Goal: Transaction & Acquisition: Purchase product/service

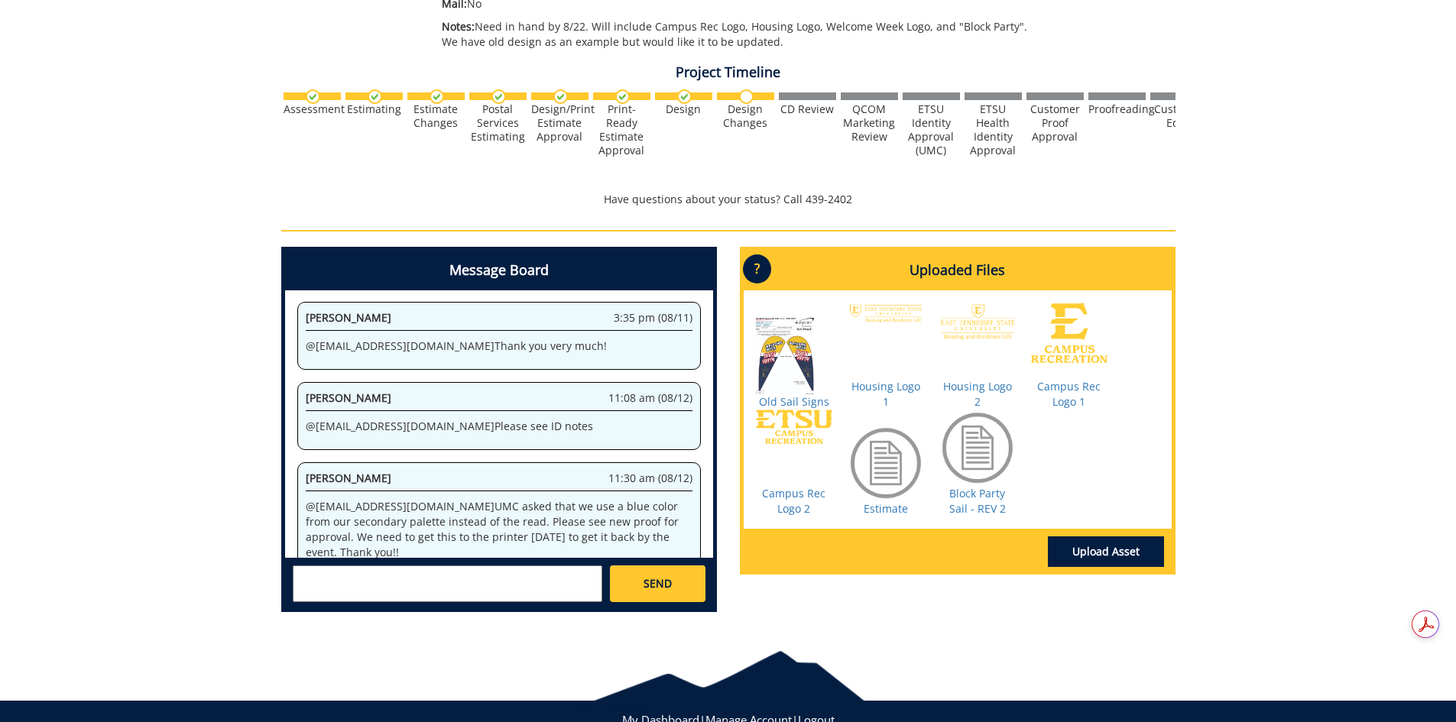
scroll to position [358, 0]
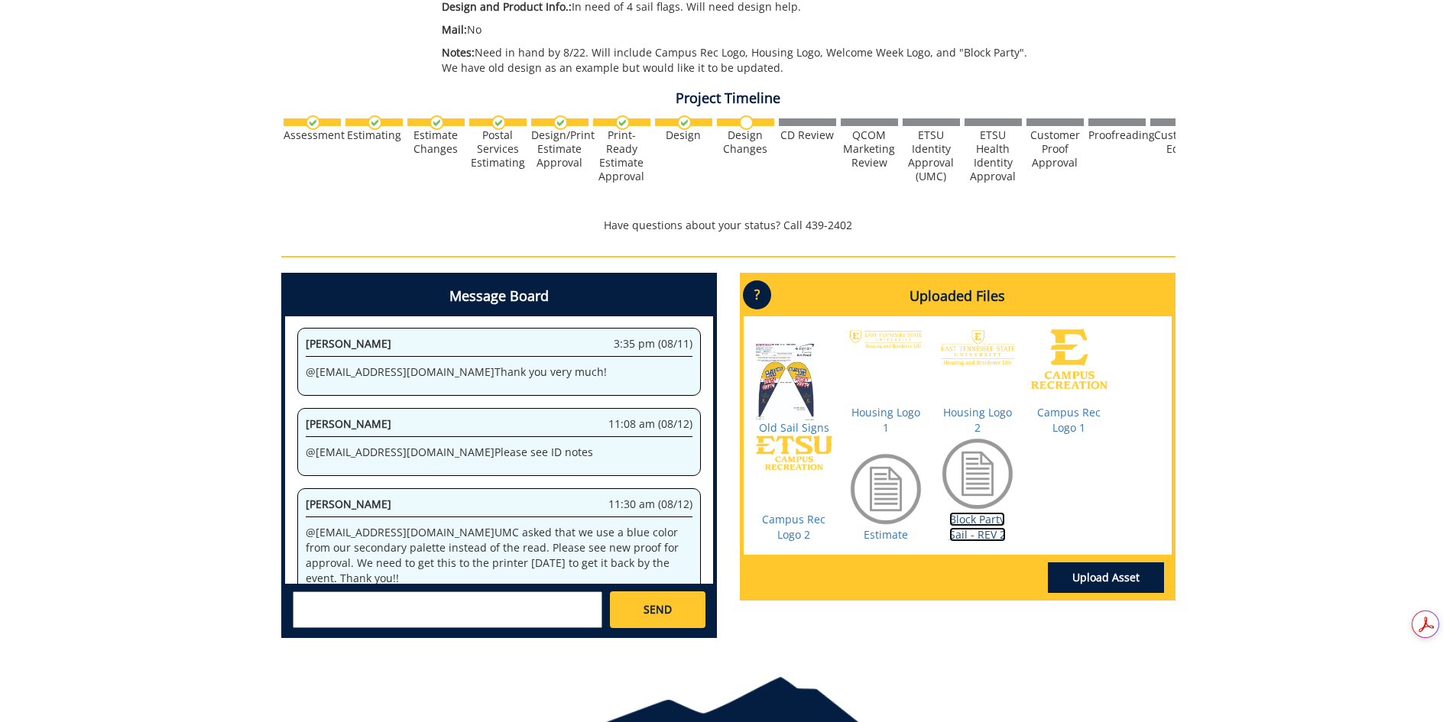
click at [978, 525] on link "Block Party Sail - REV 2" at bounding box center [977, 527] width 57 height 30
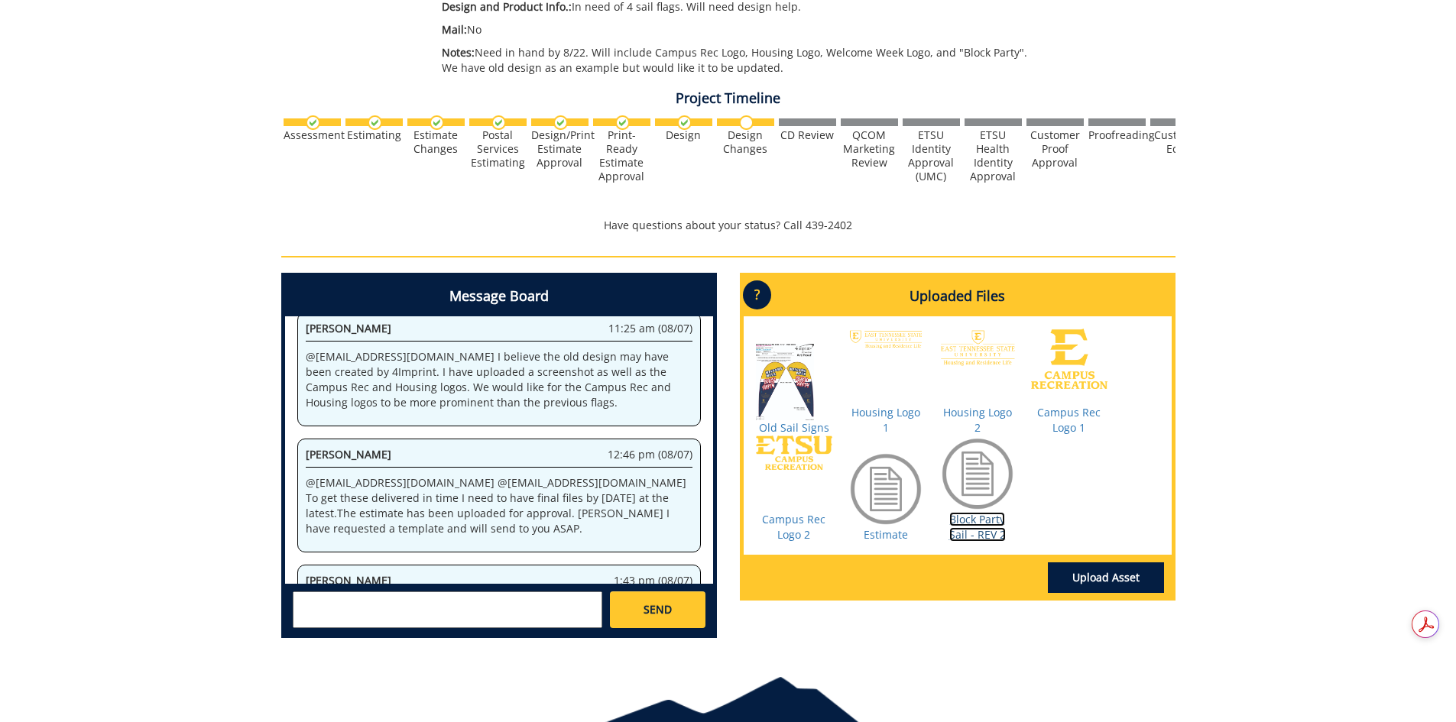
scroll to position [52449, 0]
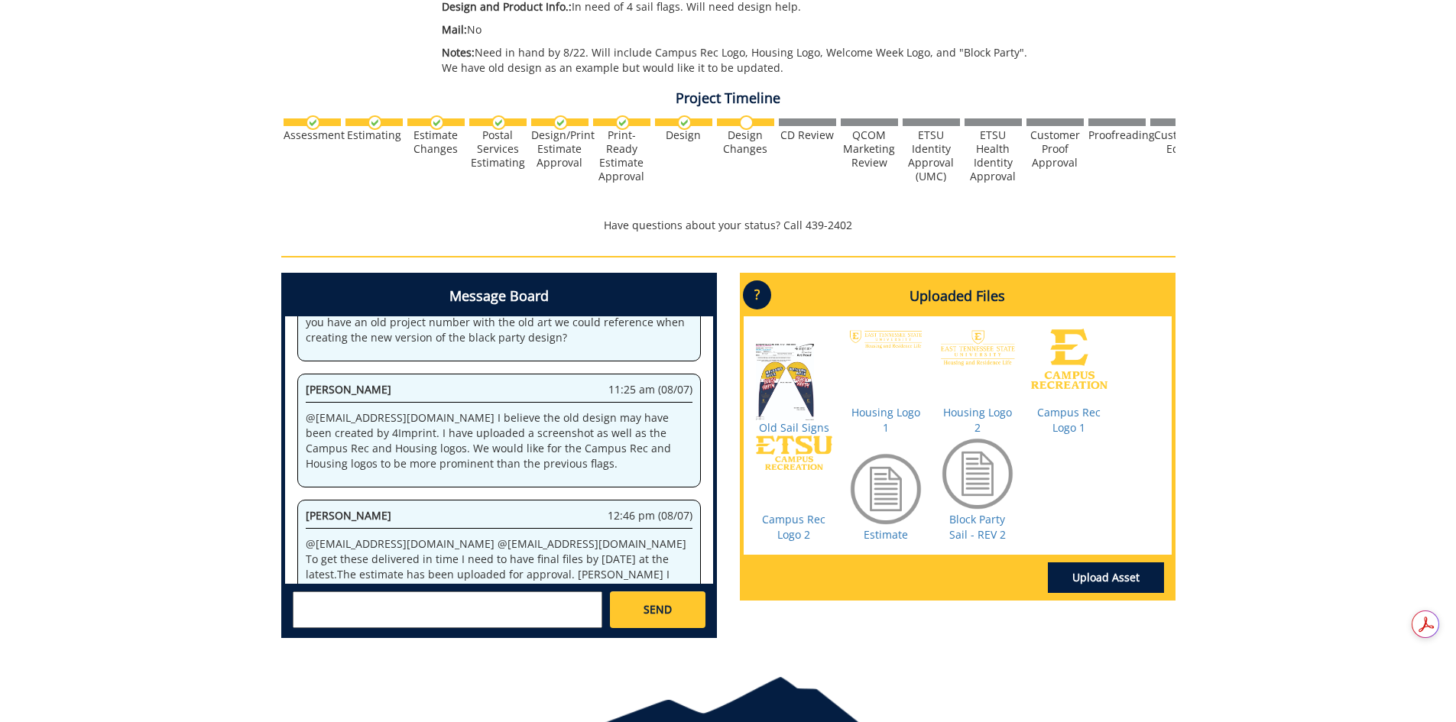
click at [1336, 393] on div "260210-A ShainaReins-Custom Product [SLE: Logo, Welcome Week, and Block Party S…" at bounding box center [728, 226] width 1456 height 850
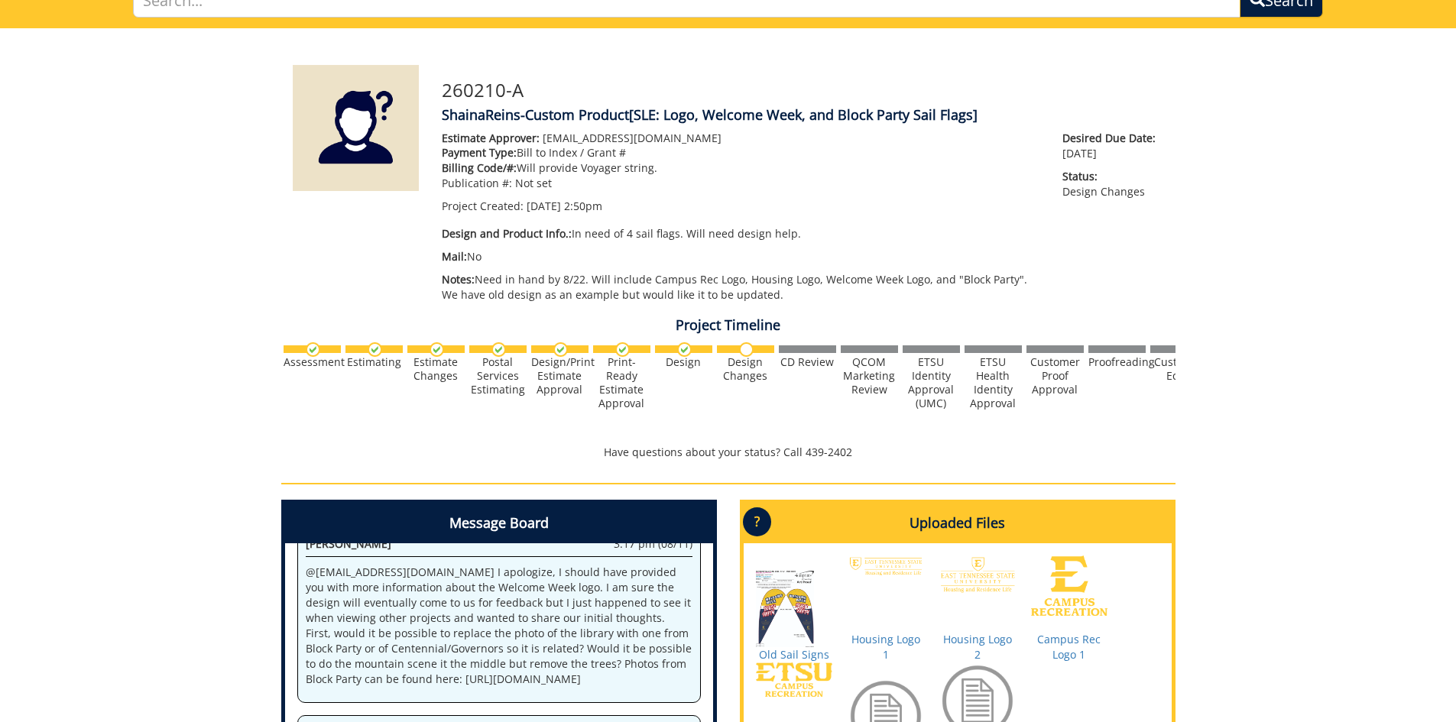
scroll to position [0, 0]
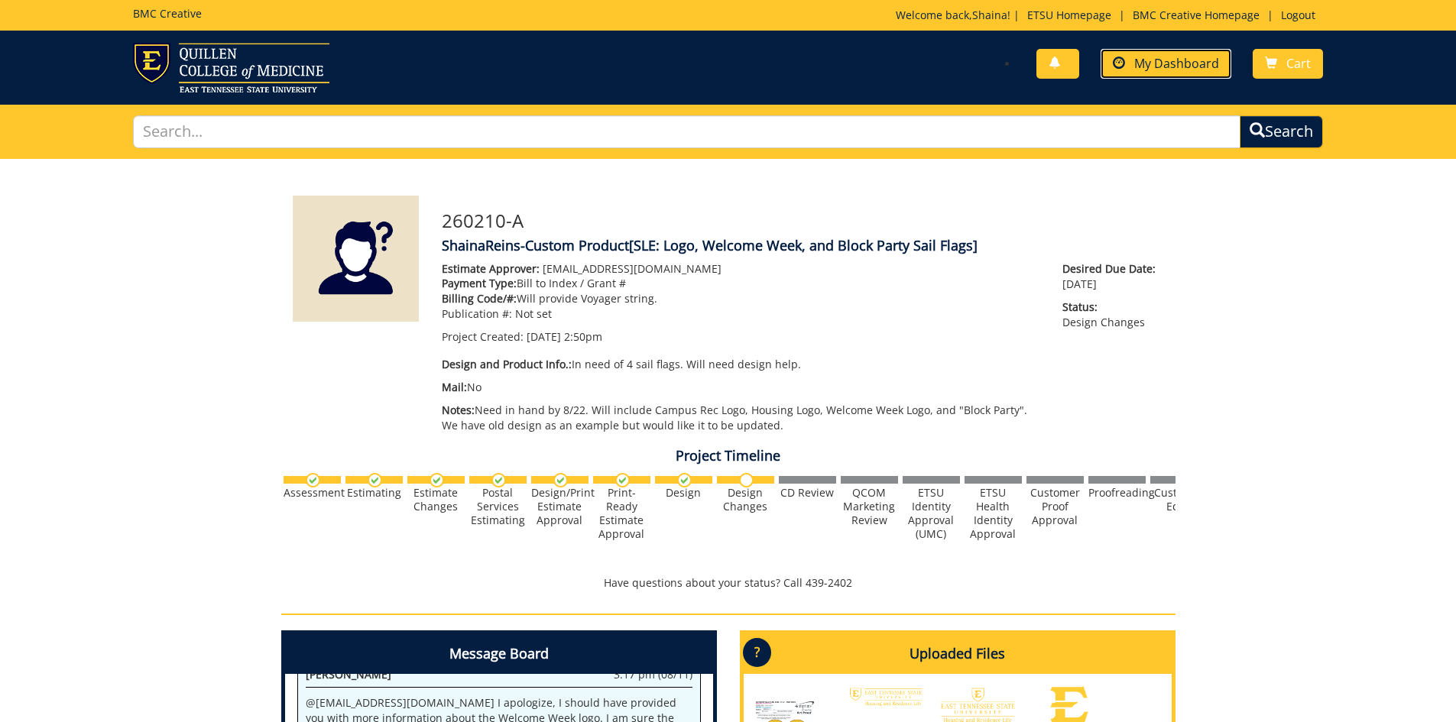
click at [1146, 55] on span "My Dashboard" at bounding box center [1176, 63] width 85 height 17
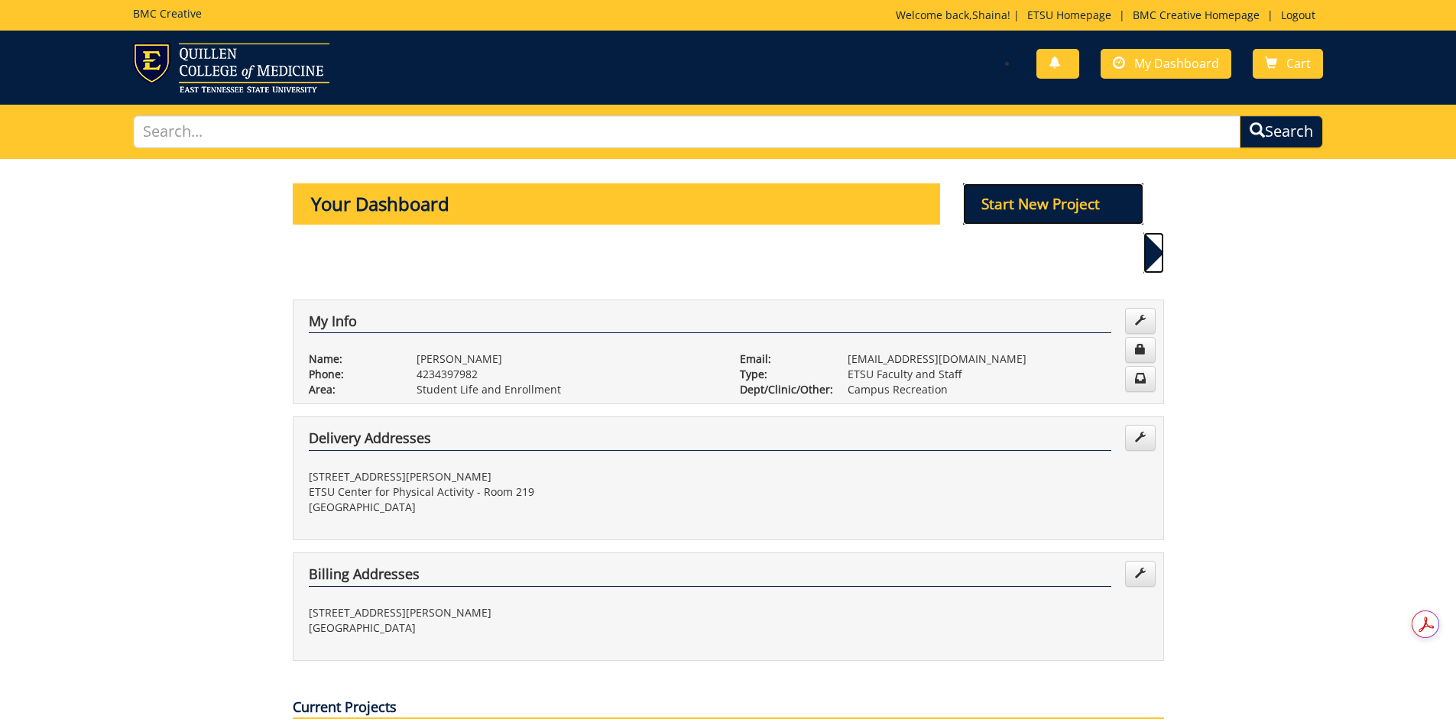
click at [1043, 221] on p "Start New Project" at bounding box center [1053, 203] width 180 height 41
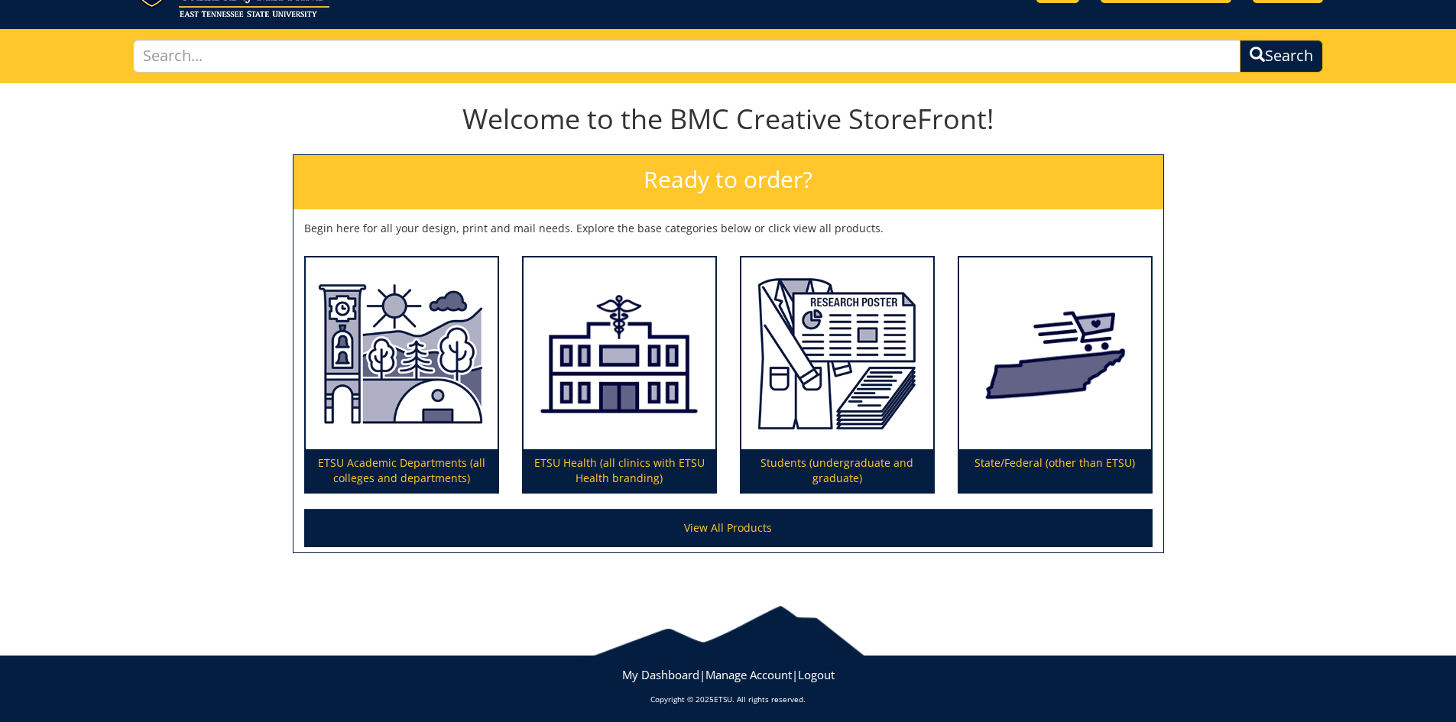
scroll to position [81, 0]
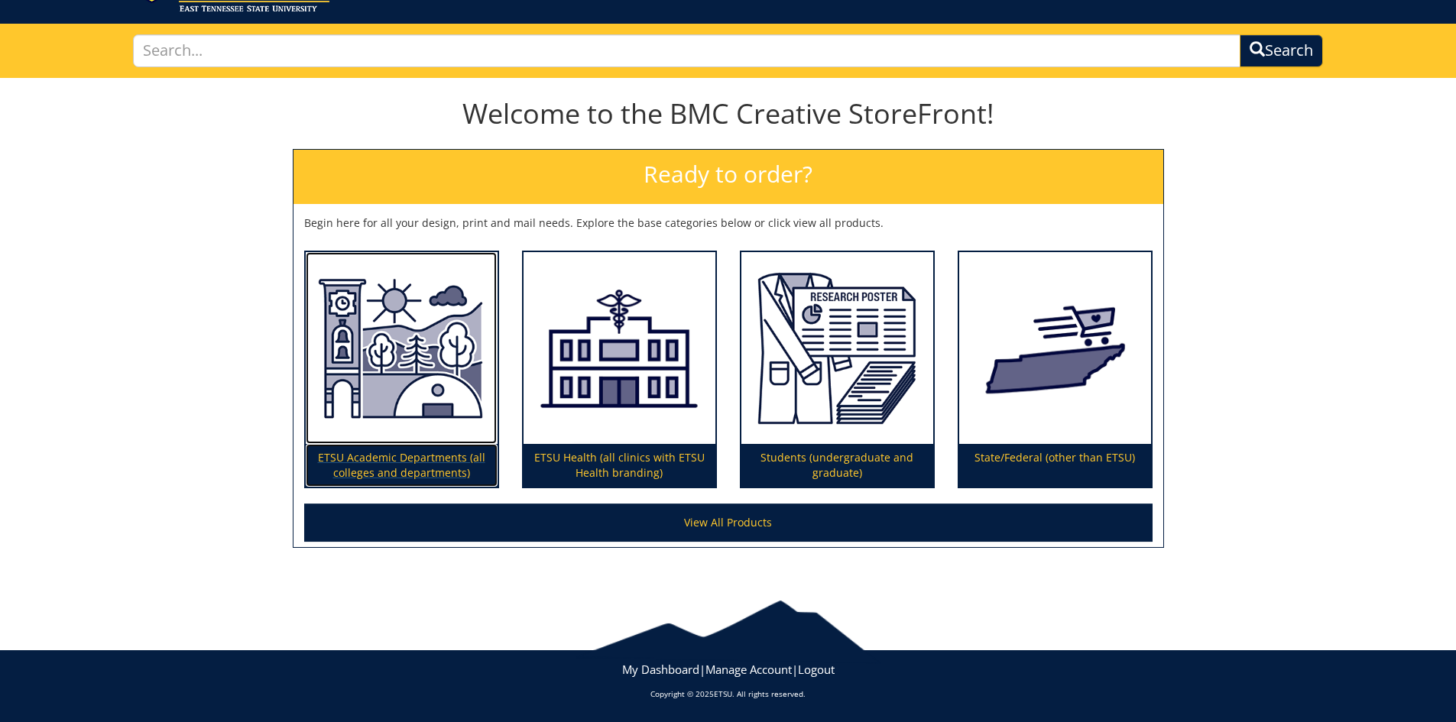
click at [411, 462] on p "ETSU Academic Departments (all colleges and departments)" at bounding box center [402, 465] width 192 height 43
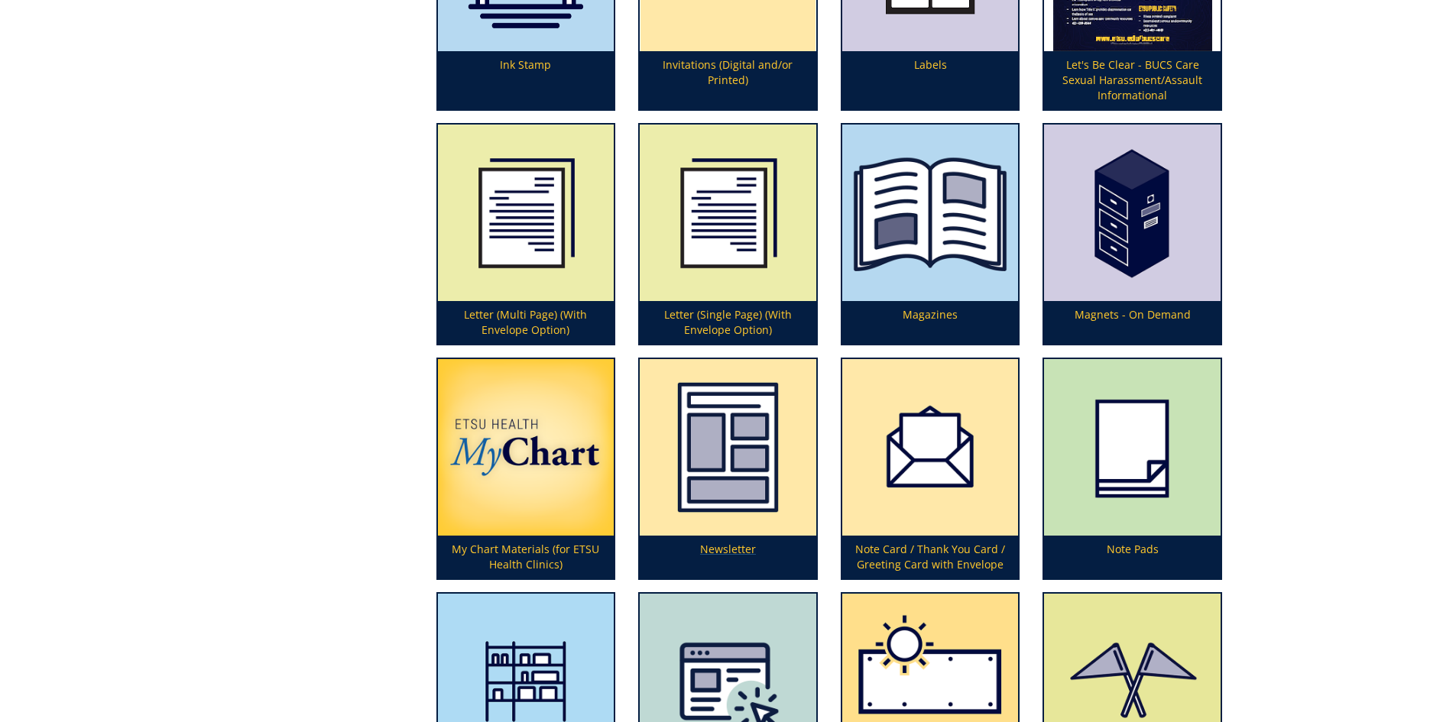
scroll to position [3515, 0]
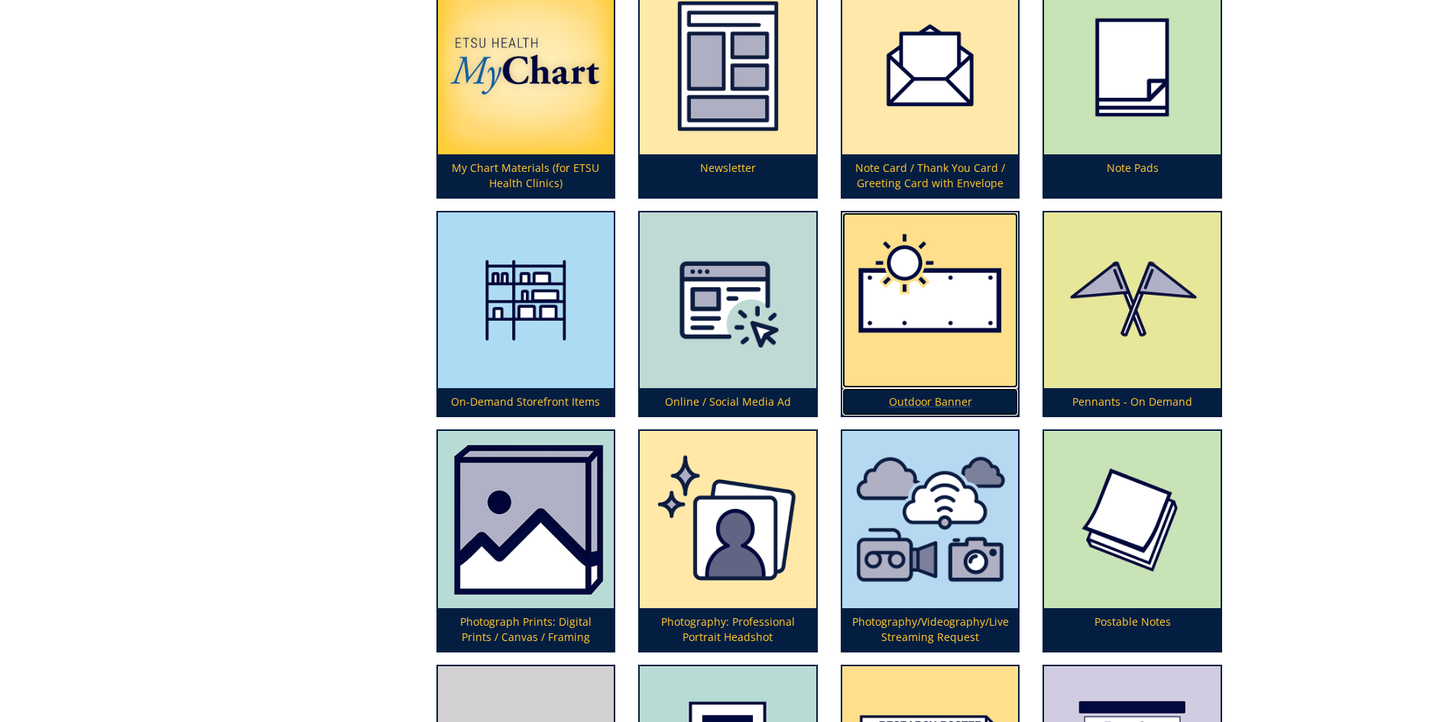
click at [924, 386] on img at bounding box center [930, 300] width 177 height 177
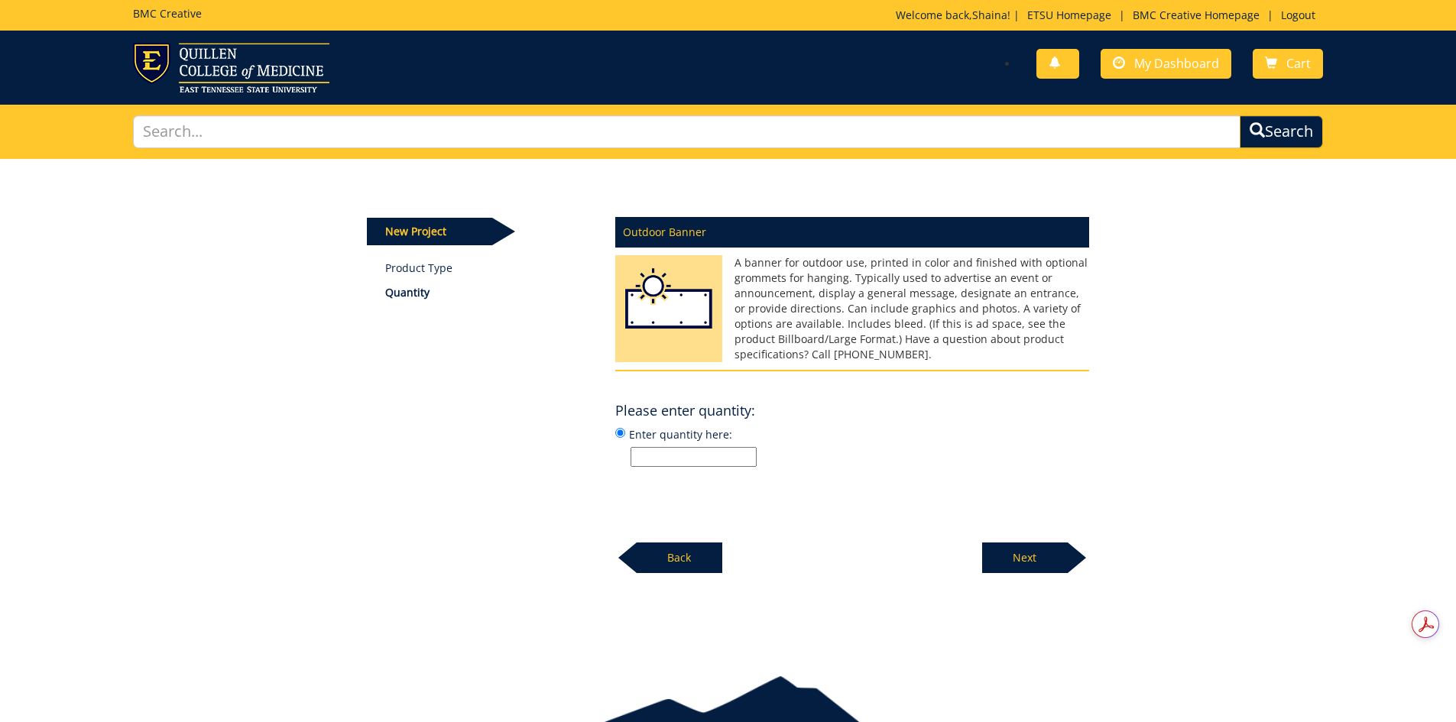
click at [705, 449] on input "Enter quantity here:" at bounding box center [693, 457] width 126 height 20
type input "2"
click at [922, 465] on p "2" at bounding box center [859, 457] width 458 height 20
click at [625, 438] on input "Enter quantity here: 2" at bounding box center [620, 433] width 10 height 10
click at [1005, 552] on p "Next" at bounding box center [1025, 558] width 86 height 31
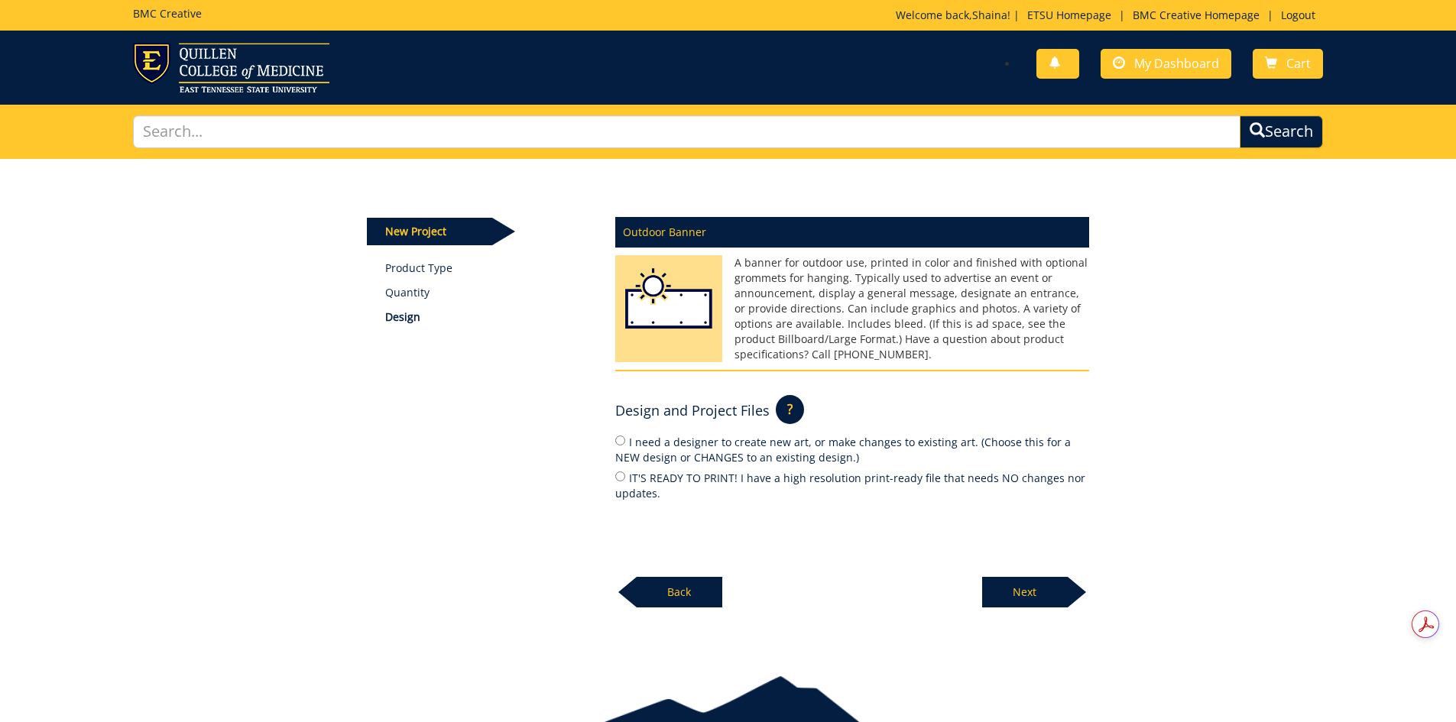
click at [662, 447] on label "I need a designer to create new art, or make changes to existing art. (Choose t…" at bounding box center [852, 449] width 474 height 32
click at [625, 445] on input "I need a designer to create new art, or make changes to existing art. (Choose t…" at bounding box center [620, 441] width 10 height 10
radio input "true"
click at [1010, 585] on p "Next" at bounding box center [1025, 592] width 86 height 31
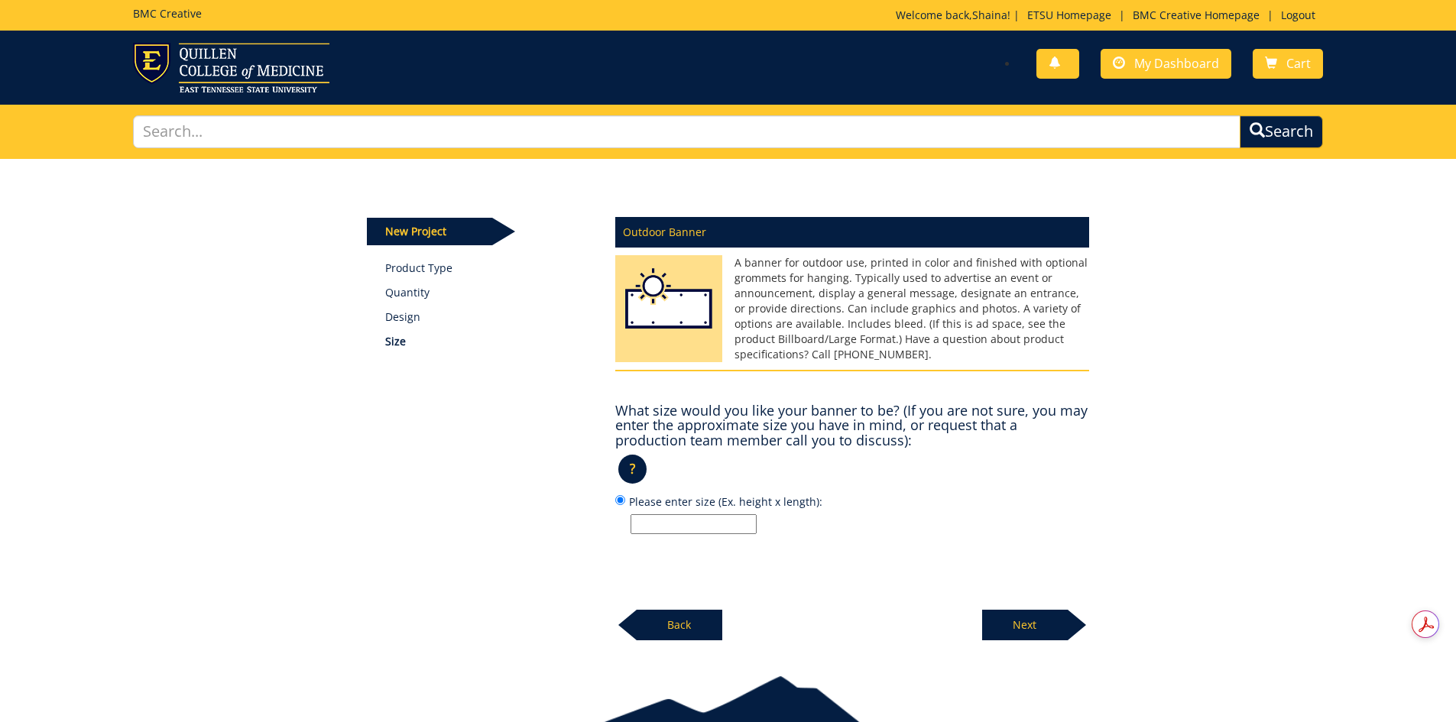
click at [673, 514] on input "Please enter size (Ex. height x length):" at bounding box center [693, 524] width 126 height 20
type input "30" tall x 96" long"
click at [906, 594] on div "Outdoor Banner A banner for outdoor use, printed in color and finished with opt…" at bounding box center [852, 424] width 497 height 432
click at [1034, 618] on p "Next" at bounding box center [1025, 625] width 86 height 31
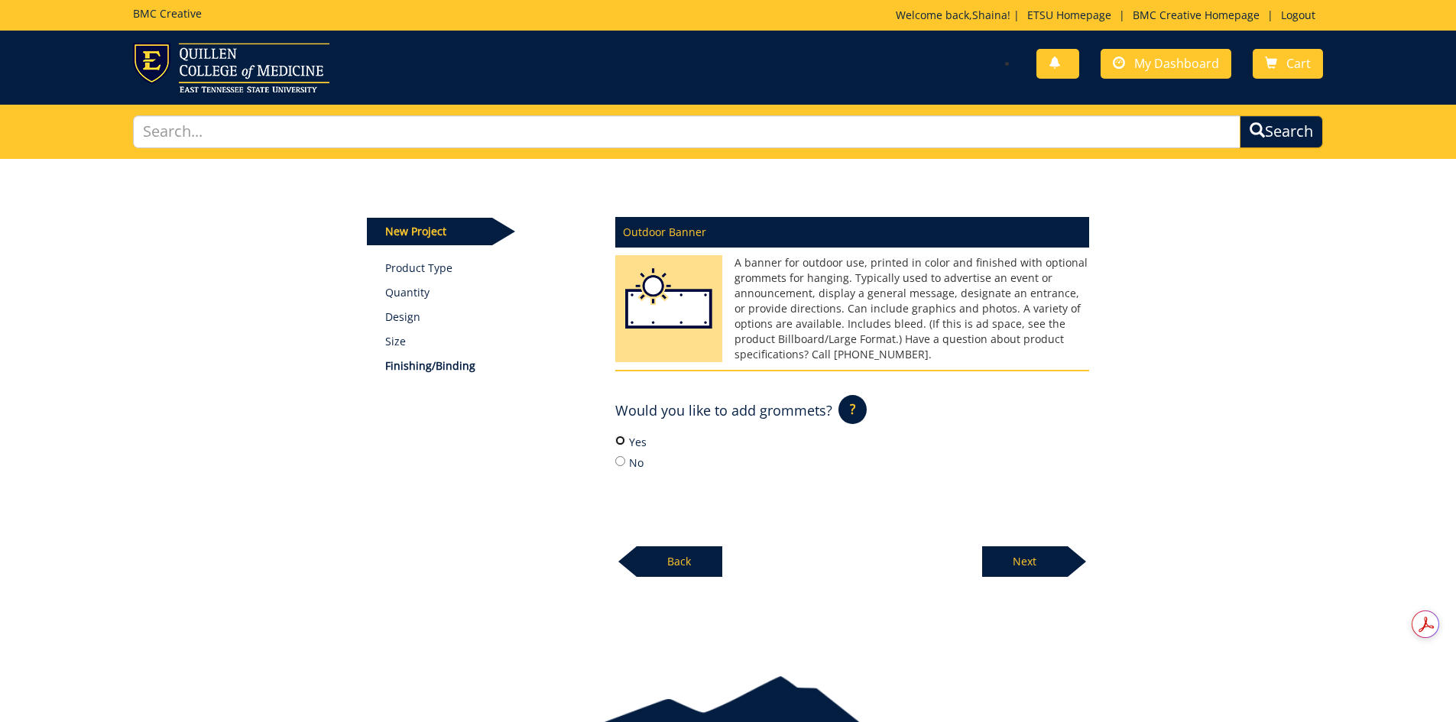
click at [618, 439] on input "Yes" at bounding box center [620, 441] width 10 height 10
radio input "true"
click at [1051, 565] on p "Next" at bounding box center [1025, 561] width 86 height 31
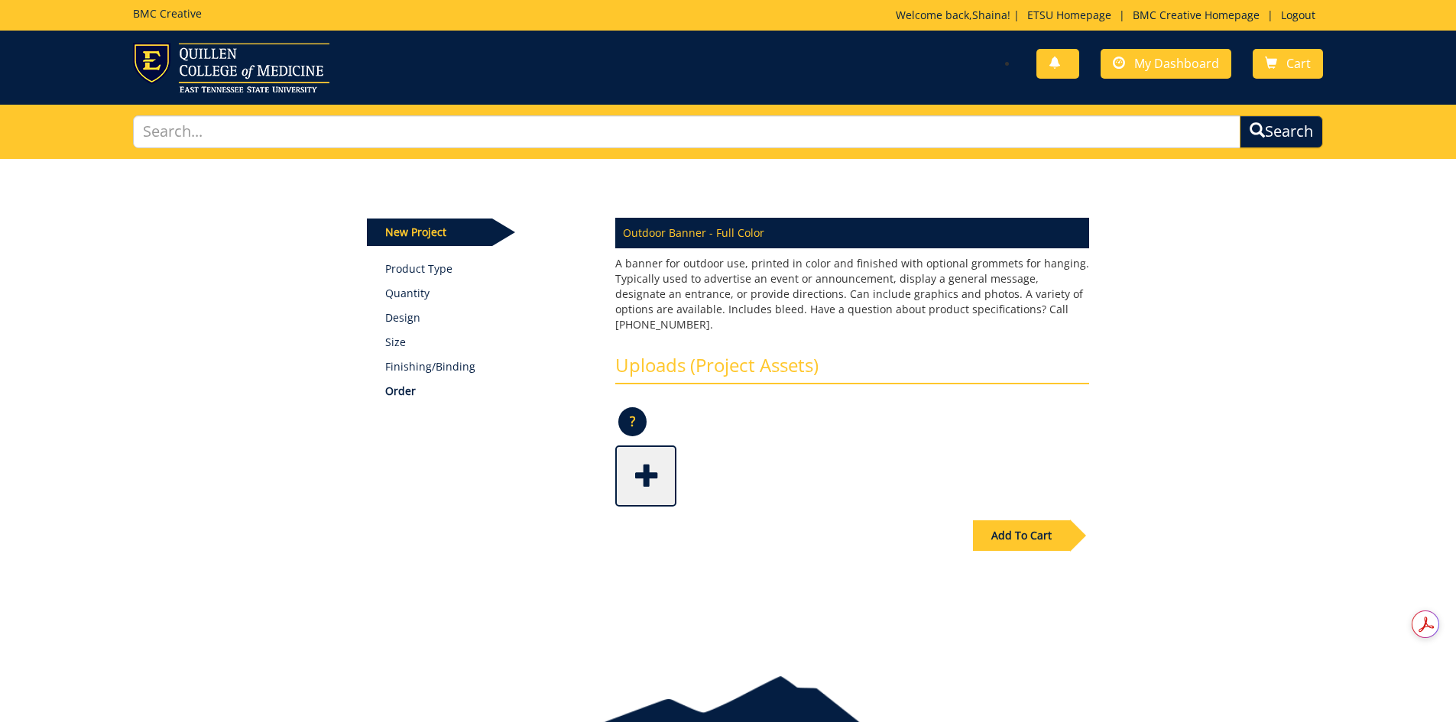
click at [1022, 520] on div "Add To Cart" at bounding box center [1021, 535] width 97 height 31
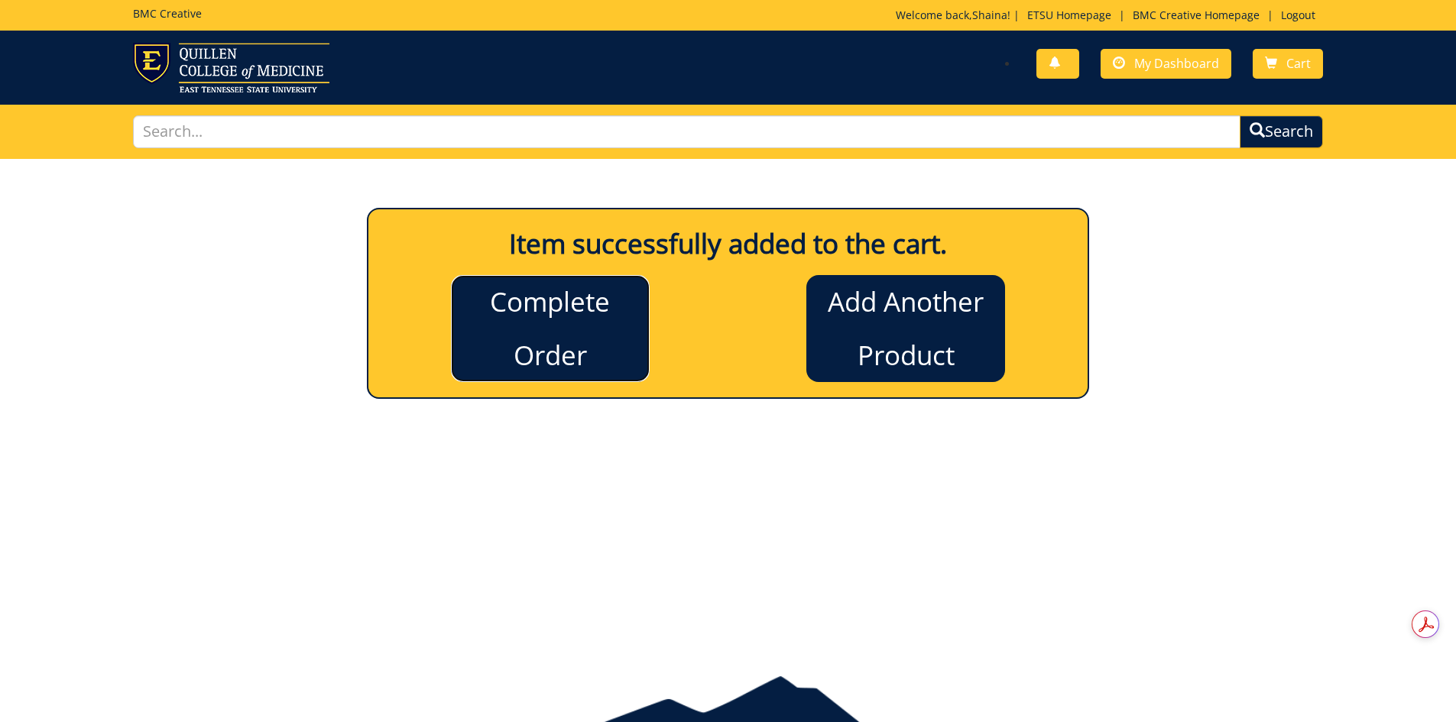
click at [551, 321] on link "Complete Order" at bounding box center [550, 328] width 199 height 107
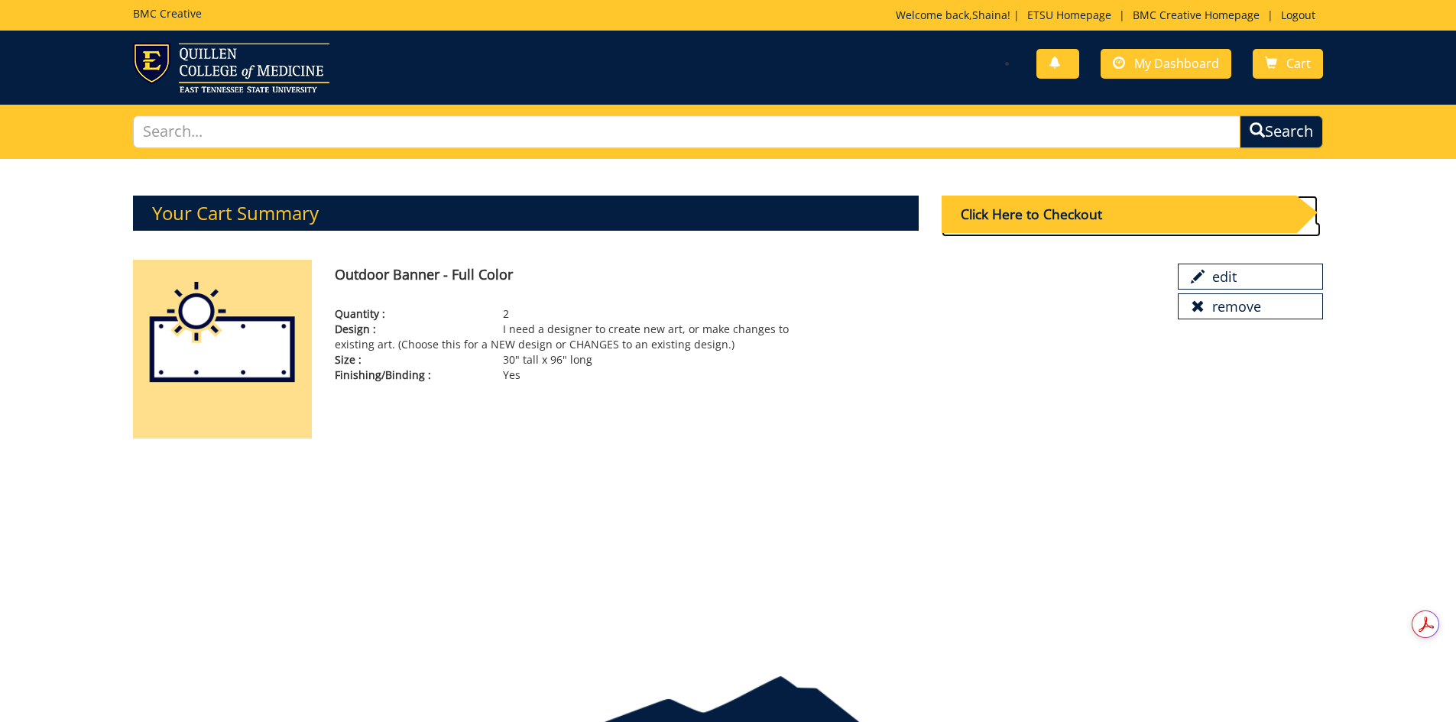
click at [1078, 220] on div "Click Here to Checkout" at bounding box center [1118, 214] width 355 height 37
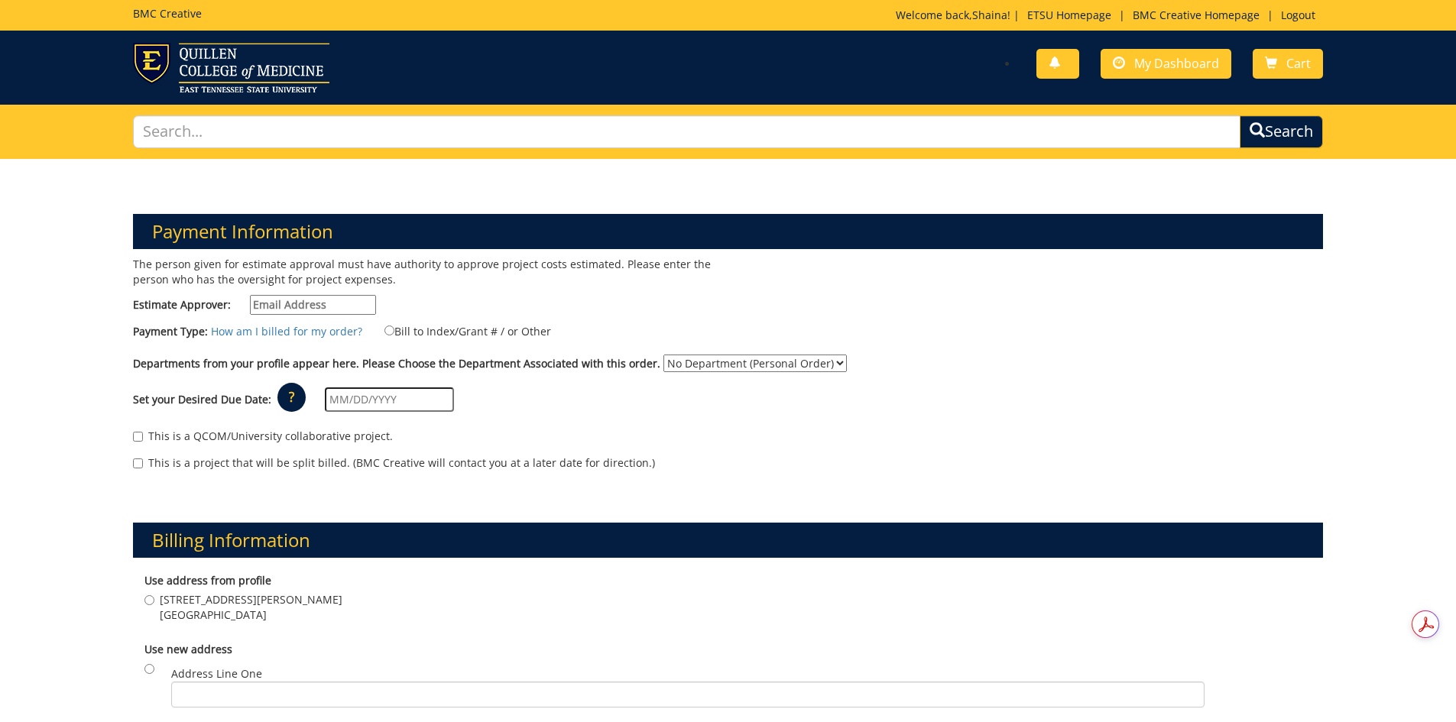
click at [301, 313] on input "Estimate Approver:" at bounding box center [313, 305] width 126 height 20
type input "[EMAIL_ADDRESS][DOMAIN_NAME]"
click at [408, 329] on label "Bill to Index/Grant # / or Other" at bounding box center [458, 330] width 186 height 17
click at [394, 329] on input "Bill to Index/Grant # / or Other" at bounding box center [389, 331] width 10 height 10
radio input "true"
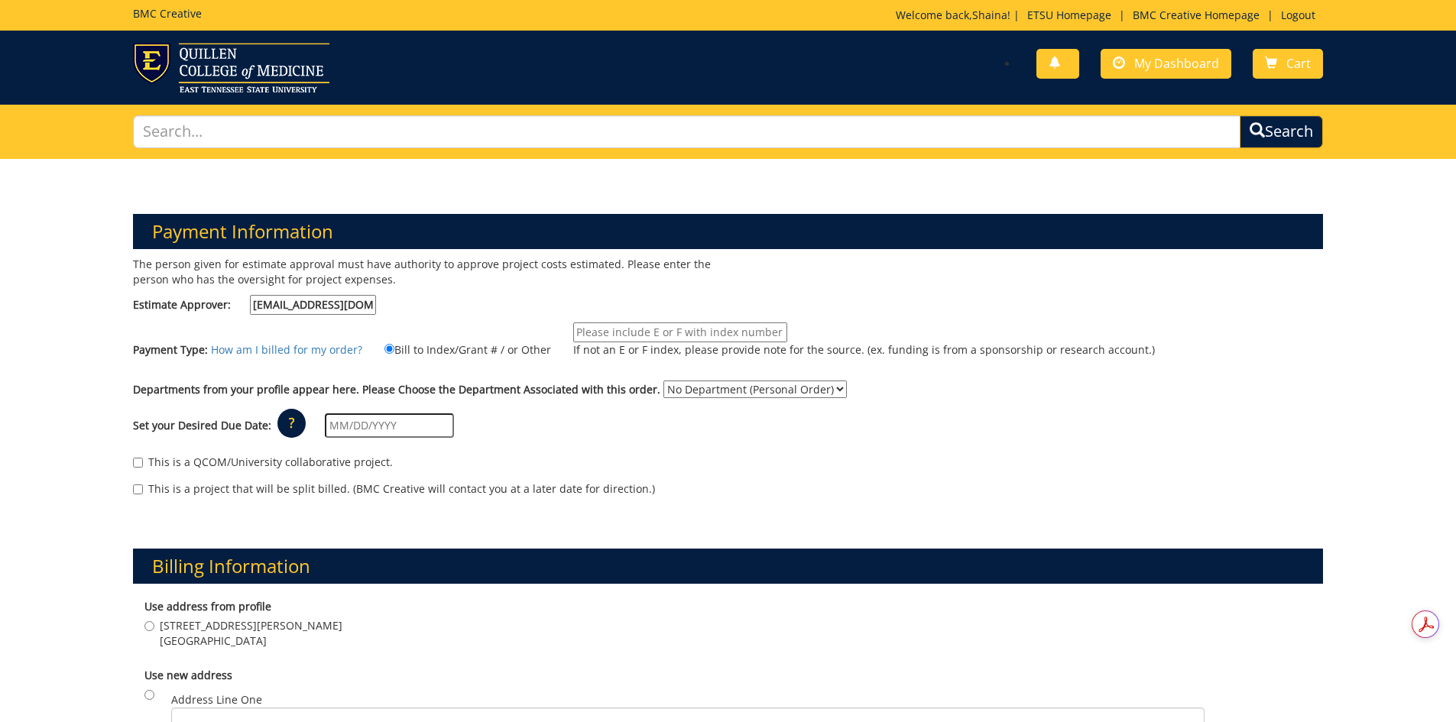
click at [682, 332] on input "If not an E or F index, please provide note for the source. (ex. funding is fro…" at bounding box center [680, 332] width 214 height 20
type input "Will provide Voyager string."
click at [704, 384] on select "No Department (Personal Order) Campus Recreation" at bounding box center [754, 390] width 183 height 18
select select "35"
click at [663, 381] on select "No Department (Personal Order) Campus Recreation" at bounding box center [754, 390] width 183 height 18
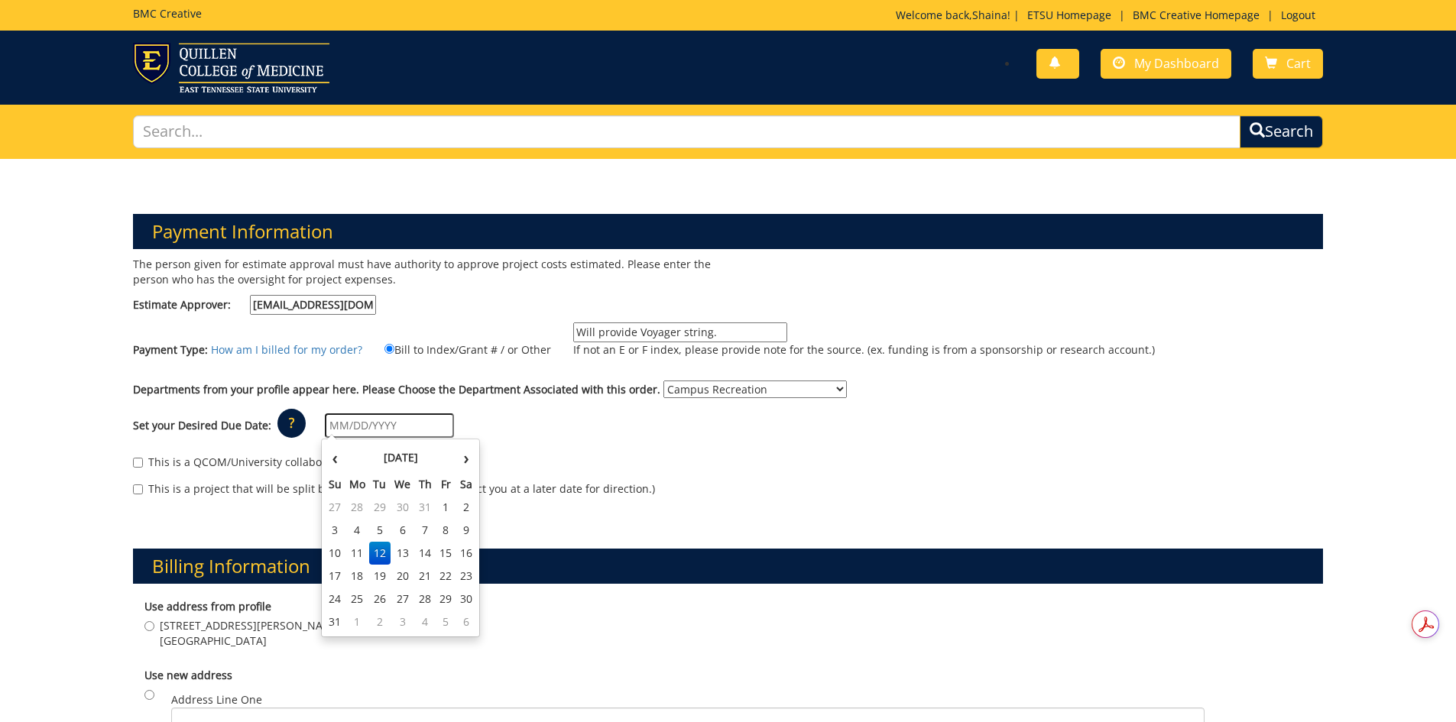
click at [404, 416] on input "text" at bounding box center [389, 425] width 129 height 24
click at [354, 574] on td "18" at bounding box center [357, 576] width 24 height 23
click at [516, 430] on div "Set your Desired Due Date: ? × How long will my project take to finish? : Pleas…" at bounding box center [727, 426] width 1213 height 42
click at [351, 428] on input "08/18/2025" at bounding box center [389, 425] width 129 height 24
click at [379, 580] on td "19" at bounding box center [379, 576] width 21 height 23
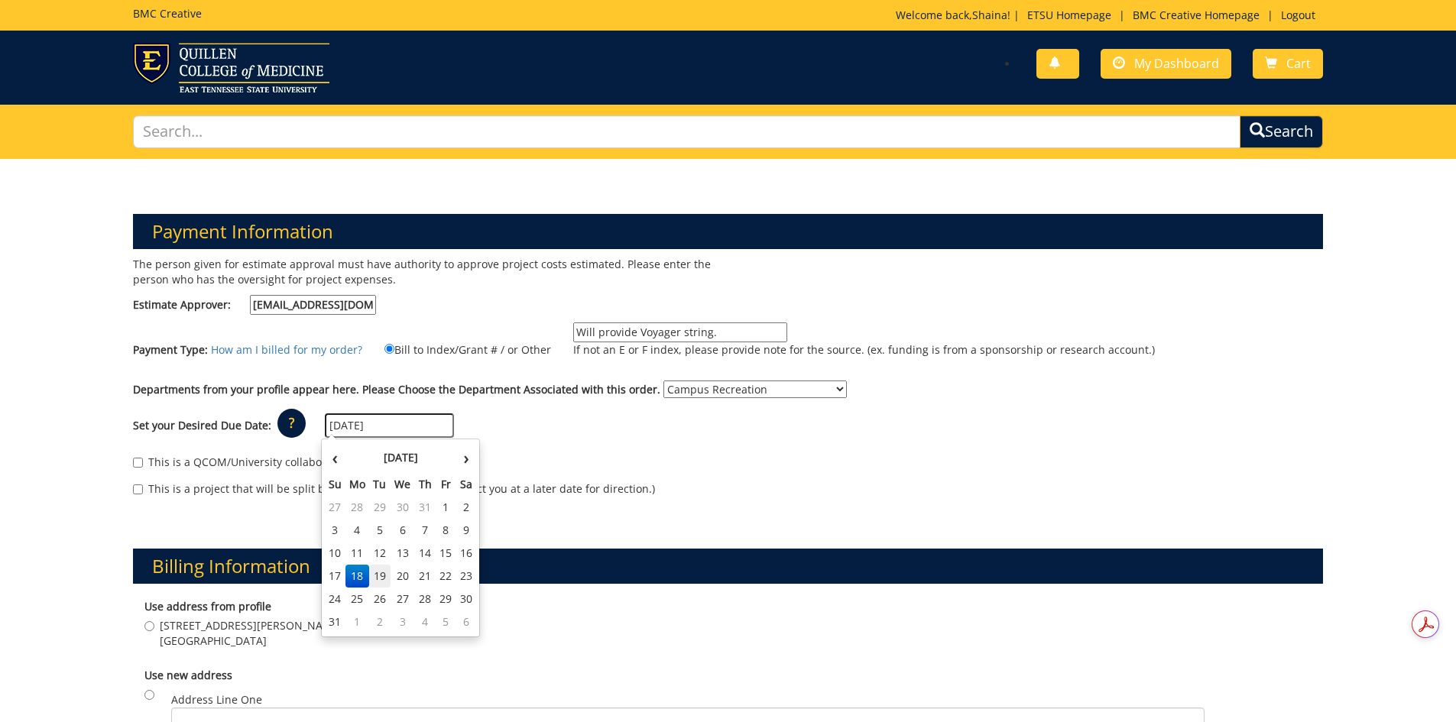
type input "08/19/2025"
click at [503, 432] on div "Set your Desired Due Date: ? × How long will my project take to finish? : Pleas…" at bounding box center [727, 426] width 1213 height 42
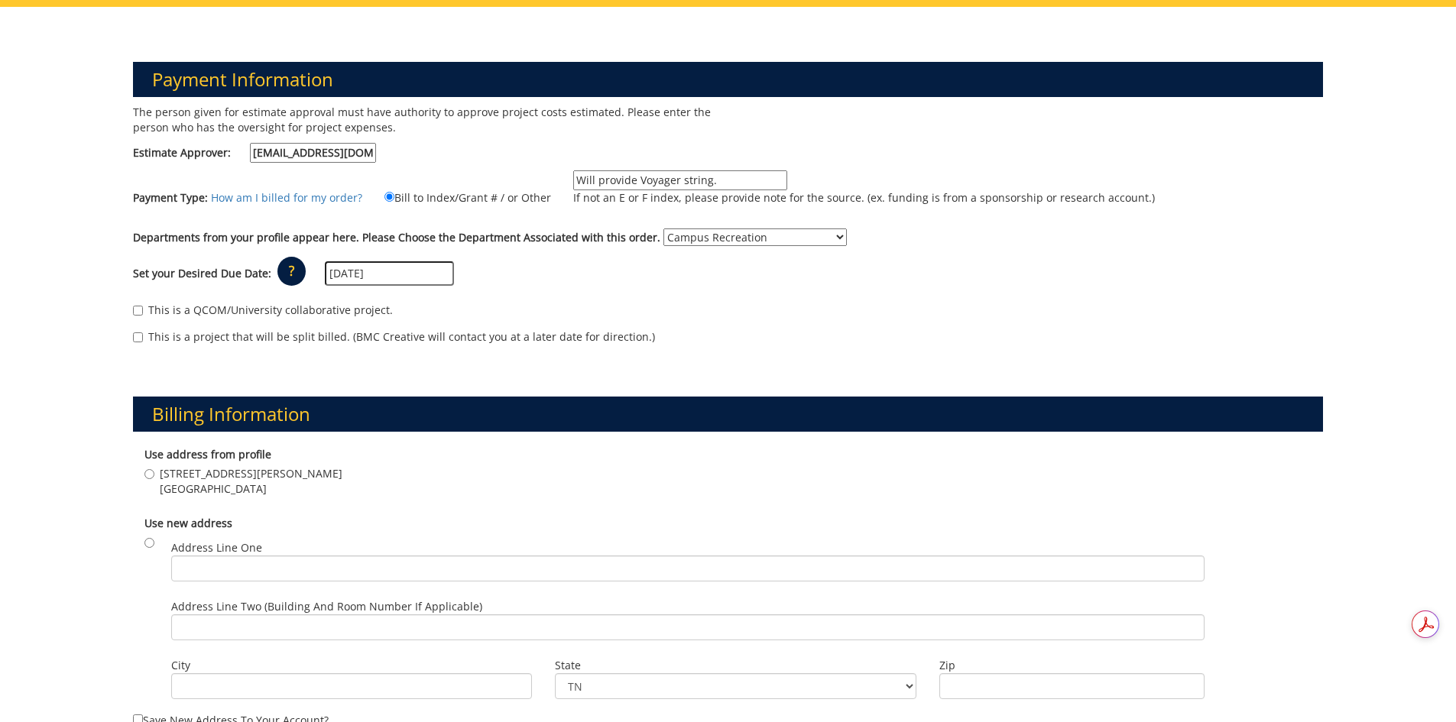
scroll to position [153, 0]
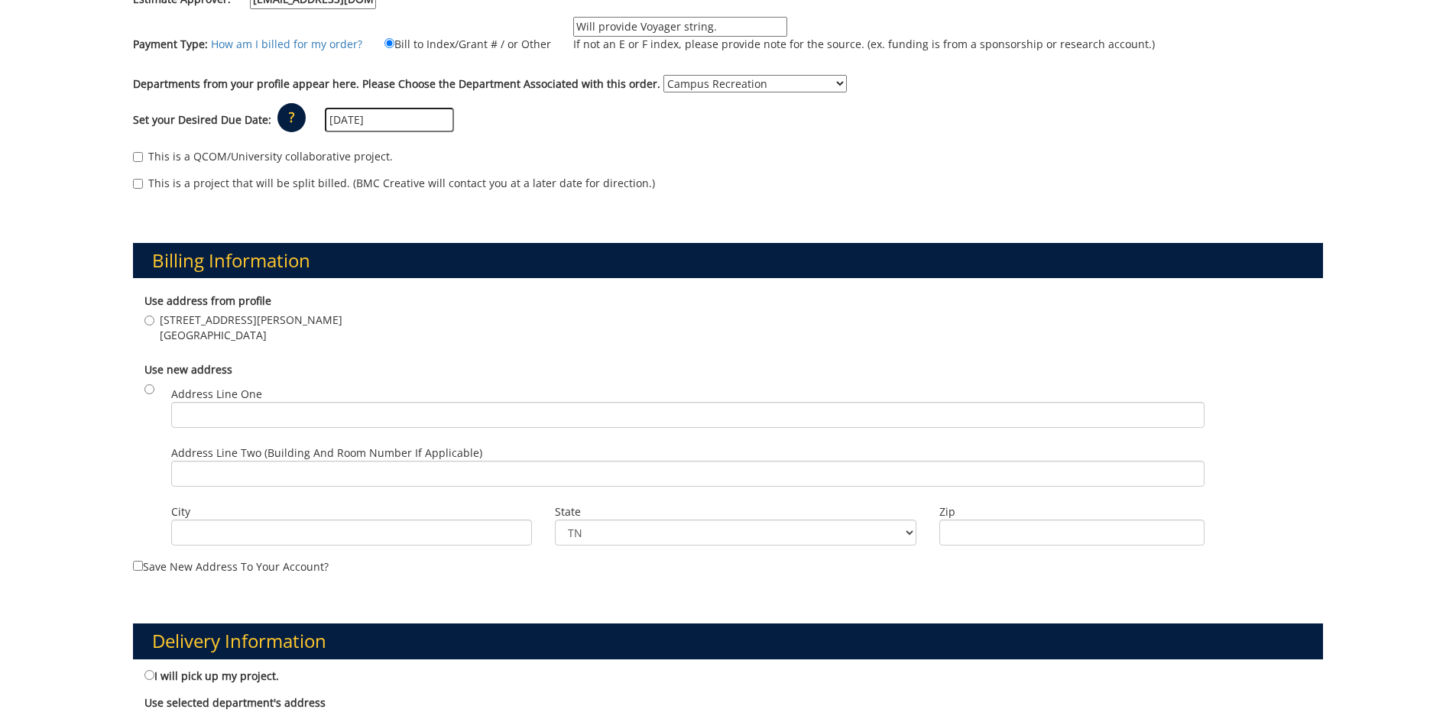
click at [206, 329] on span "Johnson City , TN 37604" at bounding box center [251, 335] width 183 height 15
click at [154, 326] on input "1244 Jack Vest Dr. Johnson City , TN 37604" at bounding box center [149, 321] width 10 height 10
radio input "true"
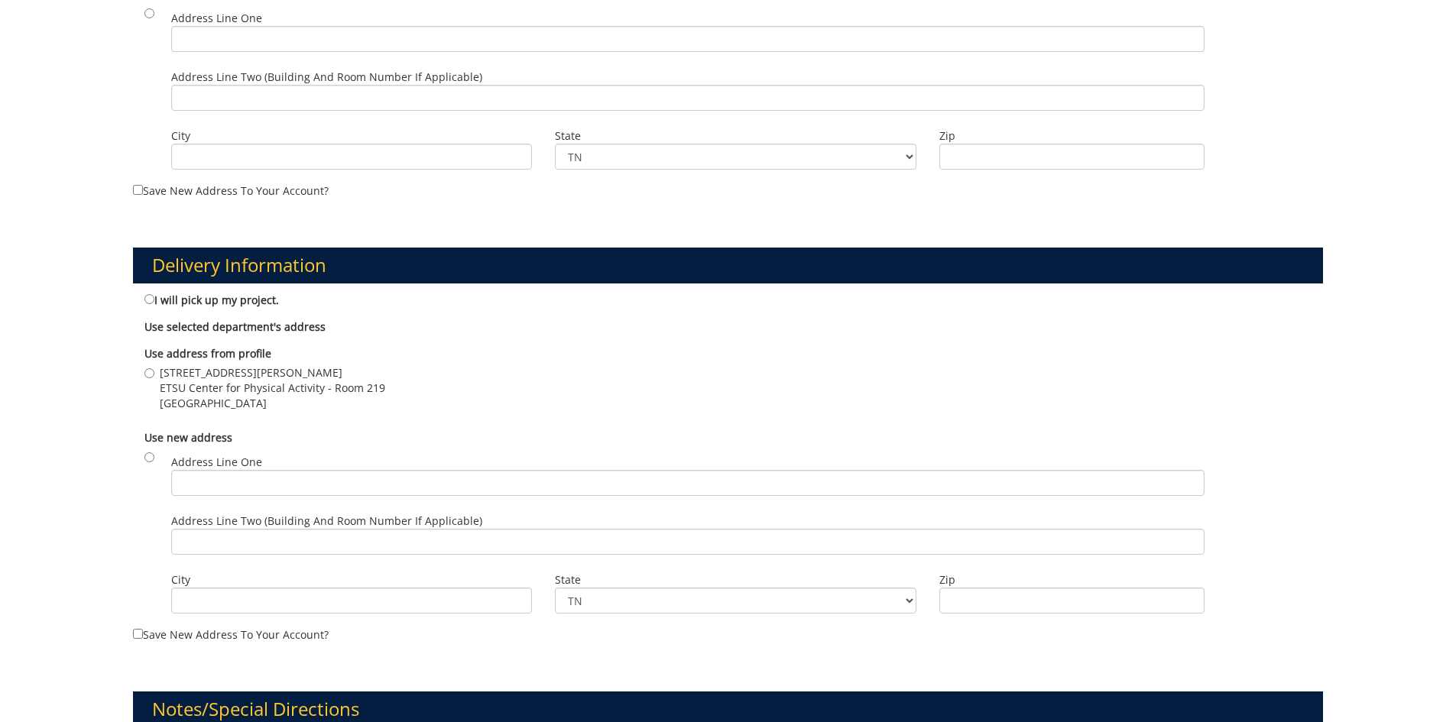
scroll to position [688, 0]
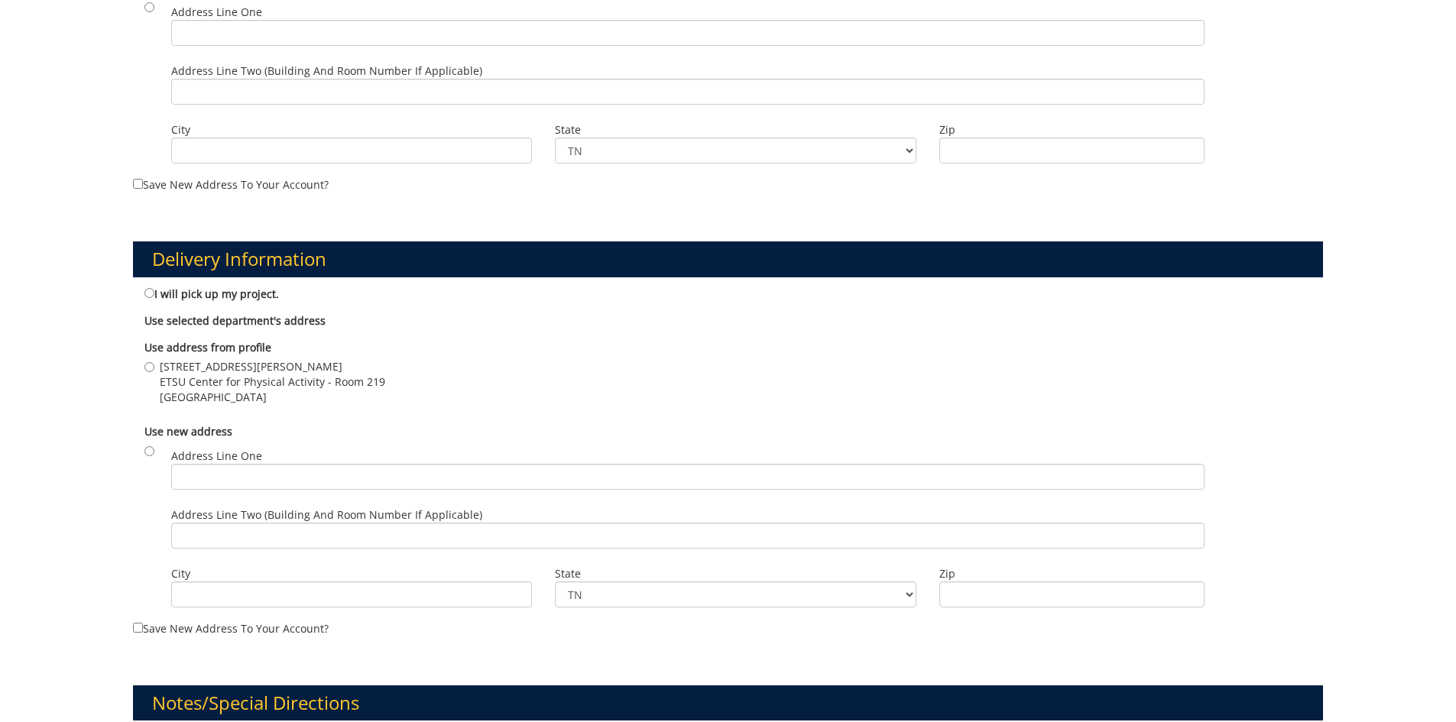
click at [205, 385] on span "ETSU Center for Physical Activity - Room 219" at bounding box center [272, 381] width 225 height 15
click at [154, 372] on input "1244 Jack Vest Dr. ETSU Center for Physical Activity - Room 219 Johnson City , …" at bounding box center [149, 367] width 10 height 10
radio input "true"
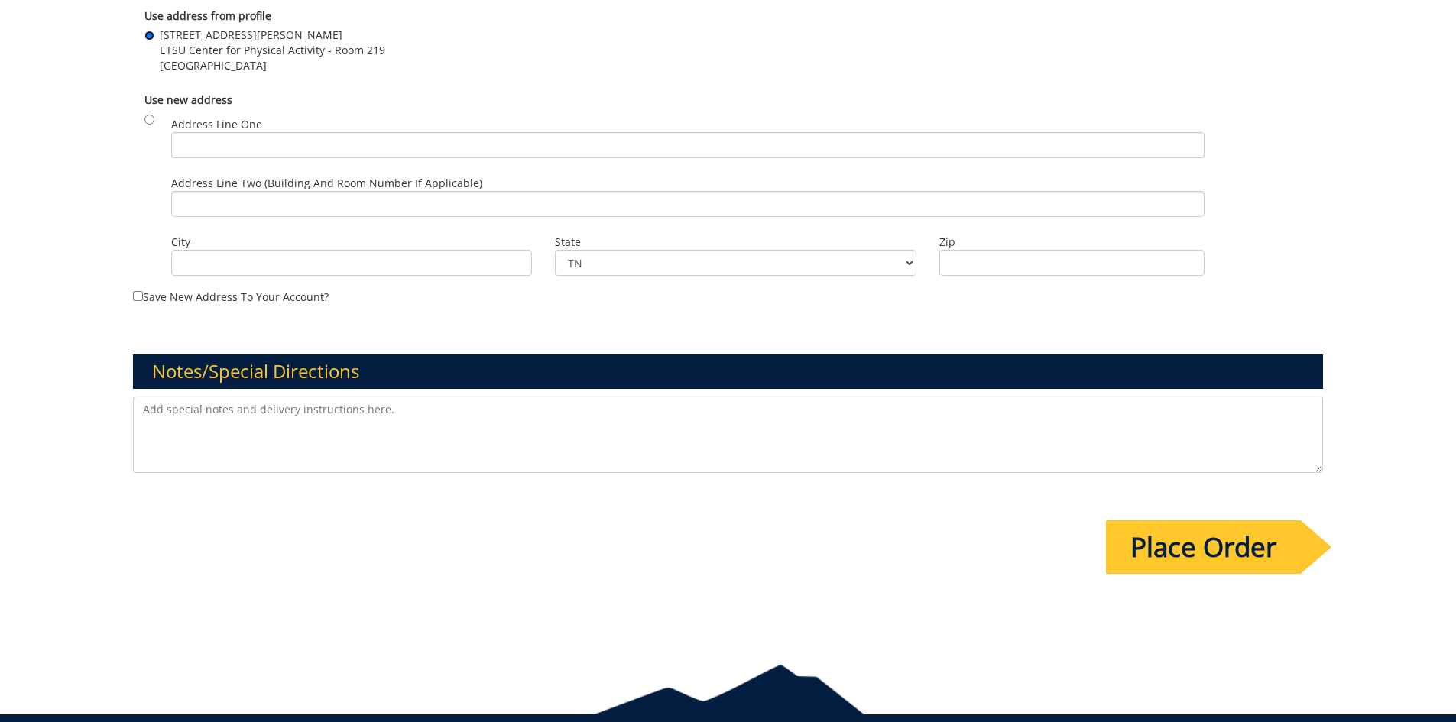
scroll to position [1084, 0]
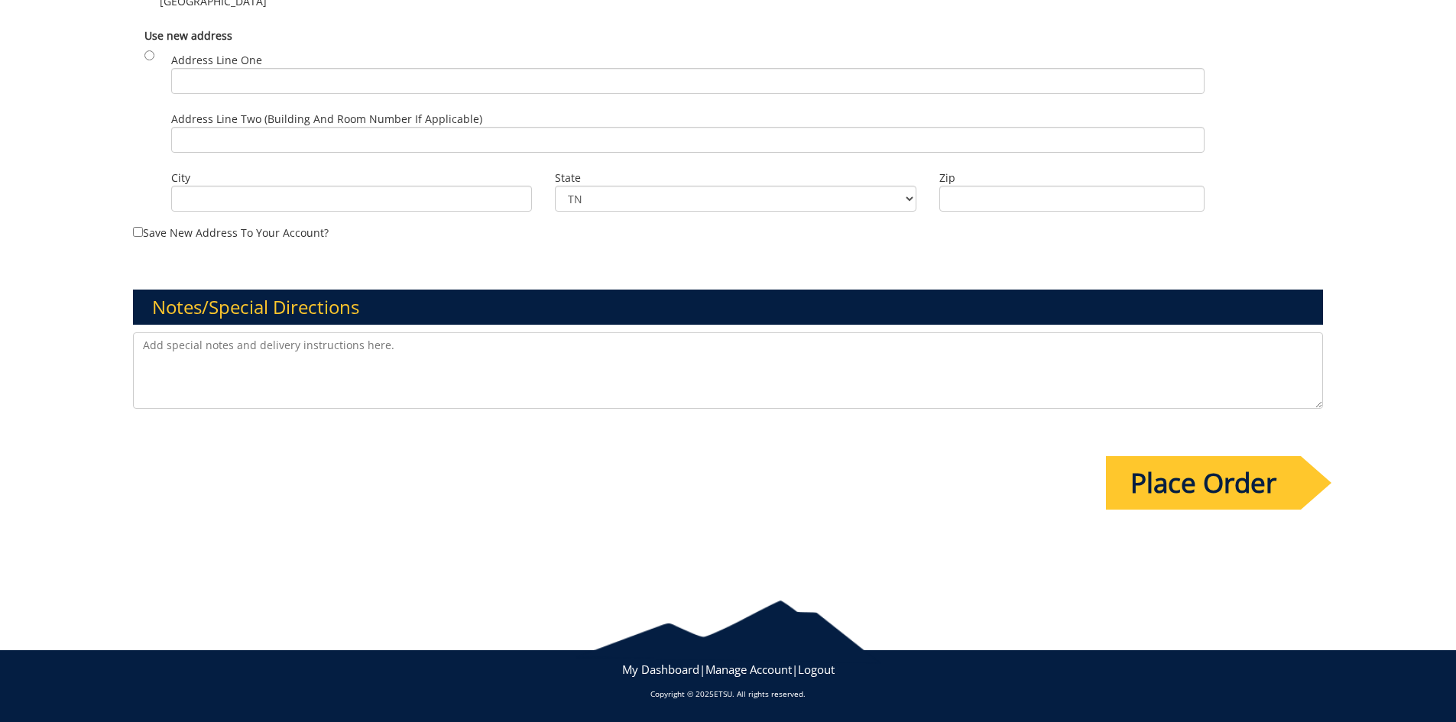
click at [332, 391] on textarea at bounding box center [728, 370] width 1190 height 76
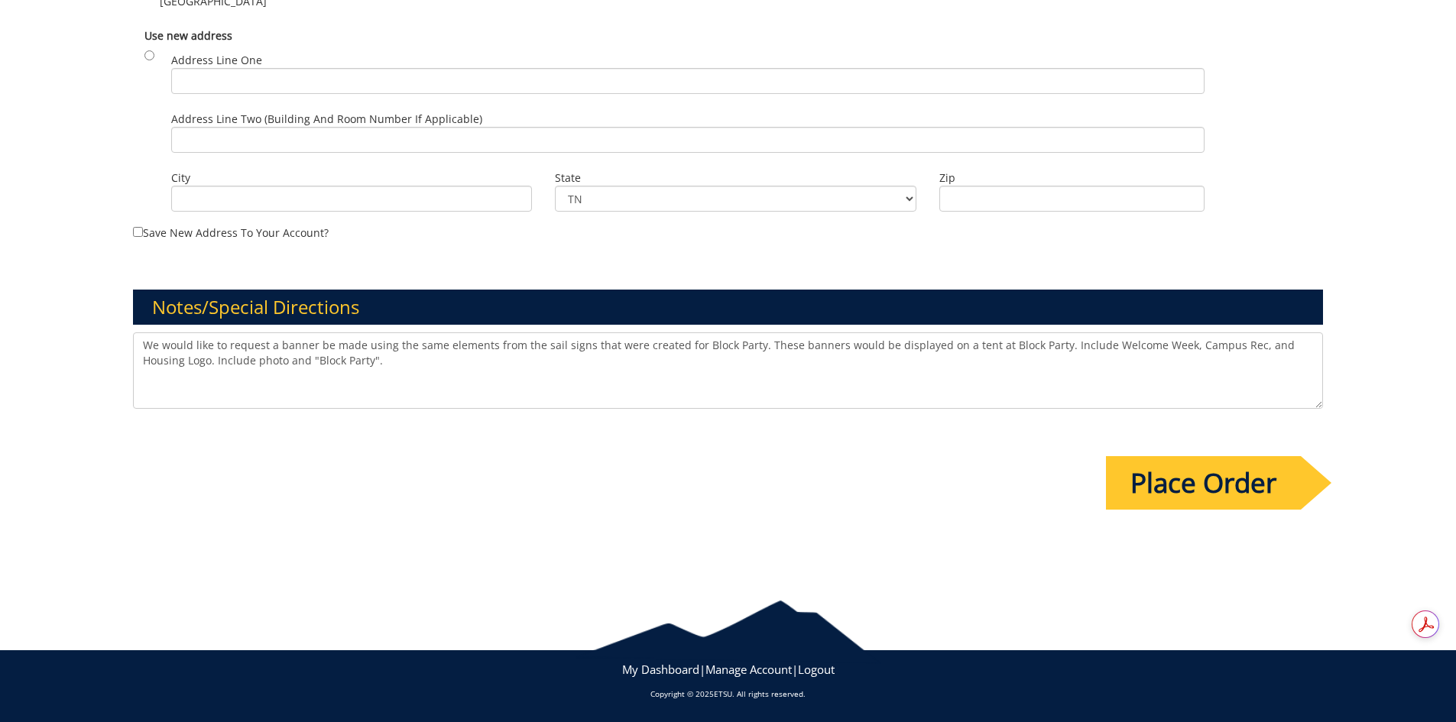
click at [533, 368] on textarea "We would like to request a banner be made using the same elements from the sail…" at bounding box center [728, 370] width 1190 height 76
click at [517, 377] on textarea "We would like to request a banner be made using the same elements from the sail…" at bounding box center [728, 370] width 1190 height 76
type textarea "We would like to request a banner be made using the same elements from the sail…"
click at [1249, 484] on input "Place Order" at bounding box center [1203, 482] width 195 height 53
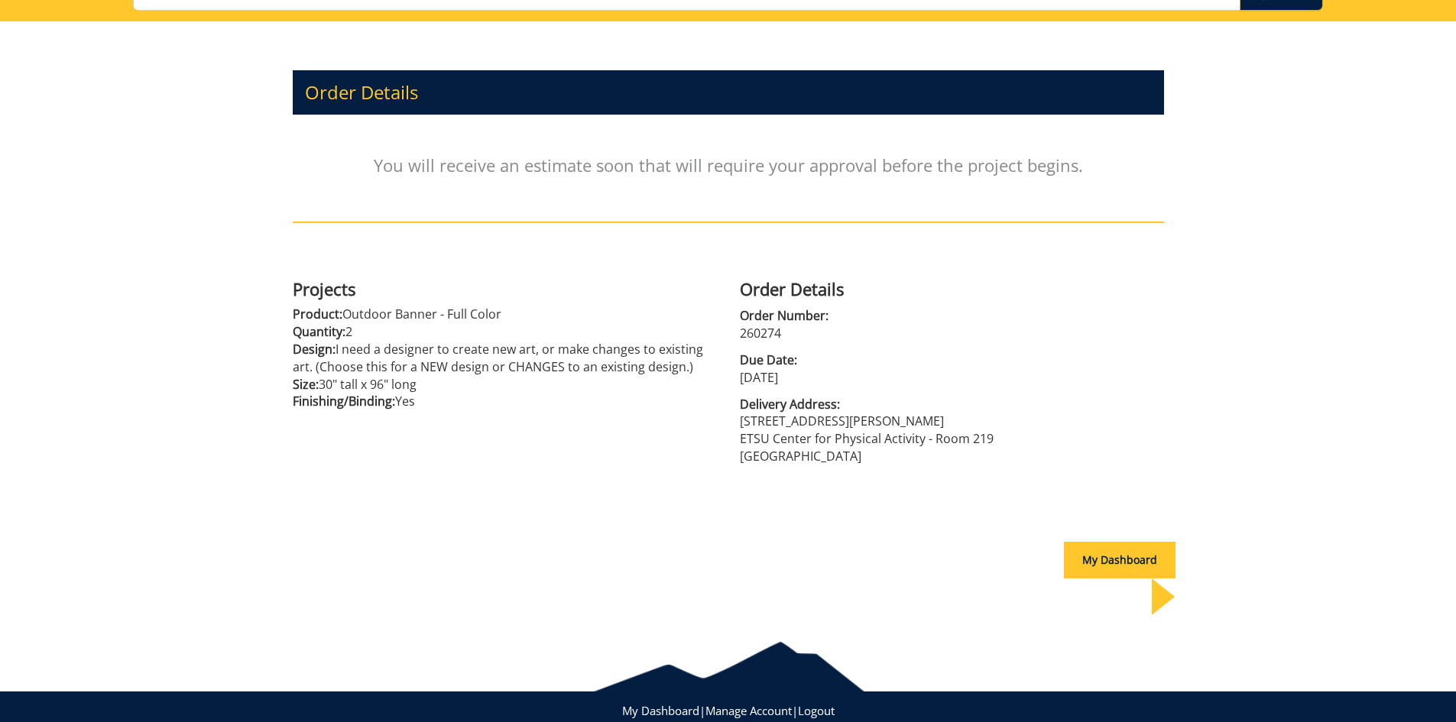
scroll to position [142, 0]
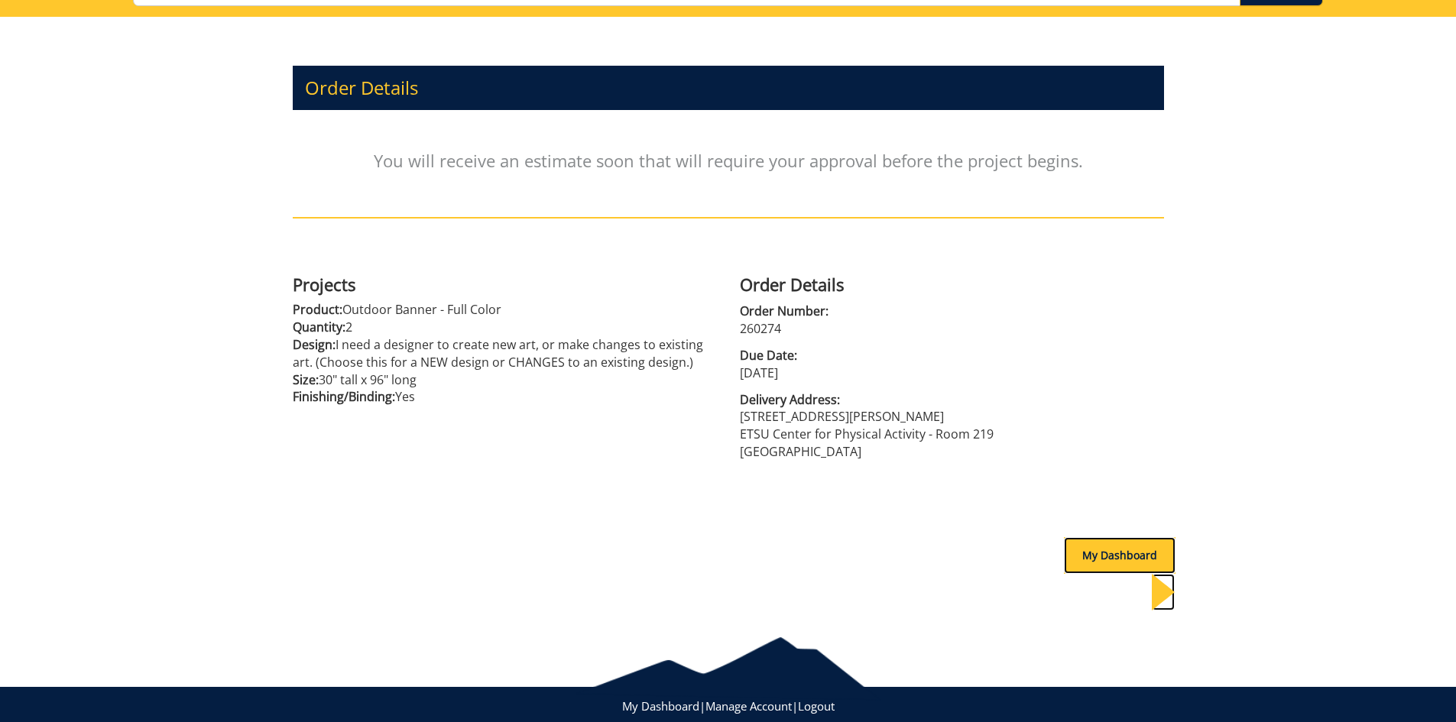
click at [1099, 546] on div "My Dashboard" at bounding box center [1120, 555] width 112 height 37
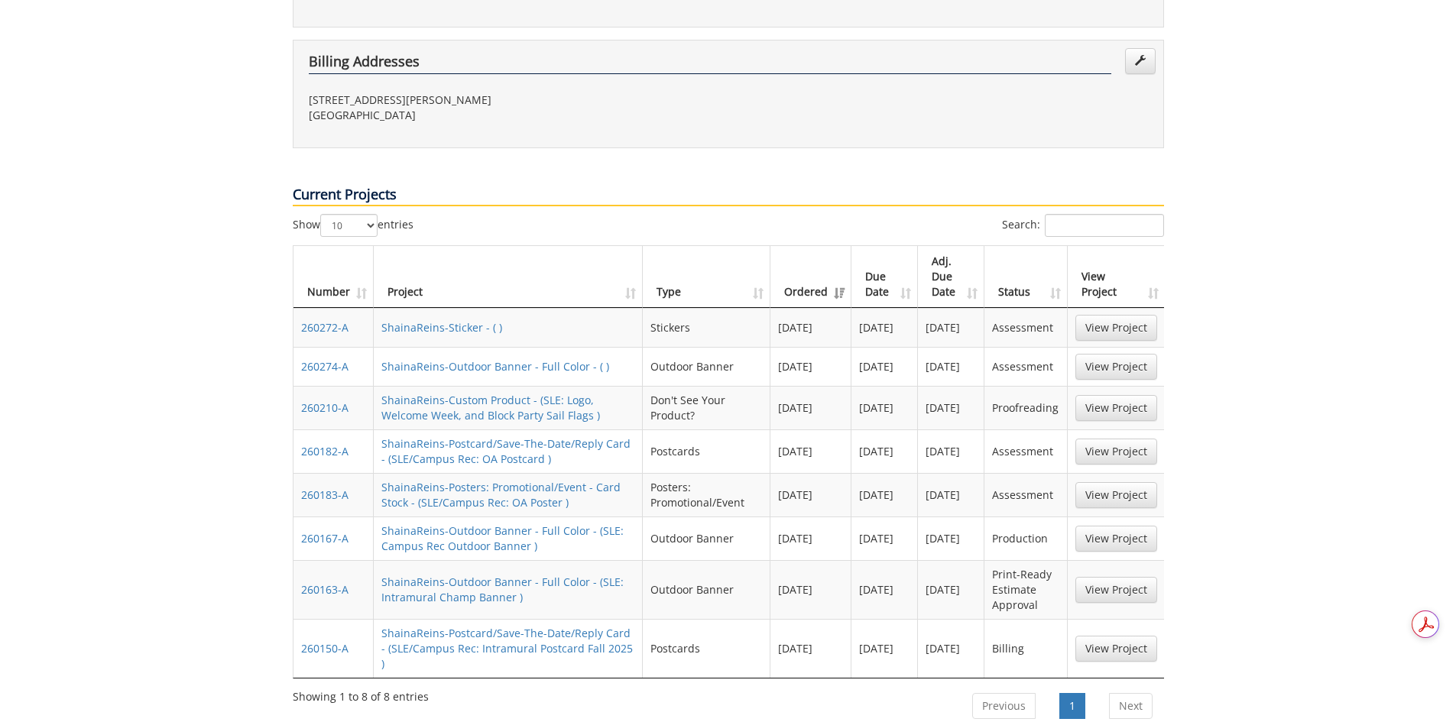
scroll to position [611, 0]
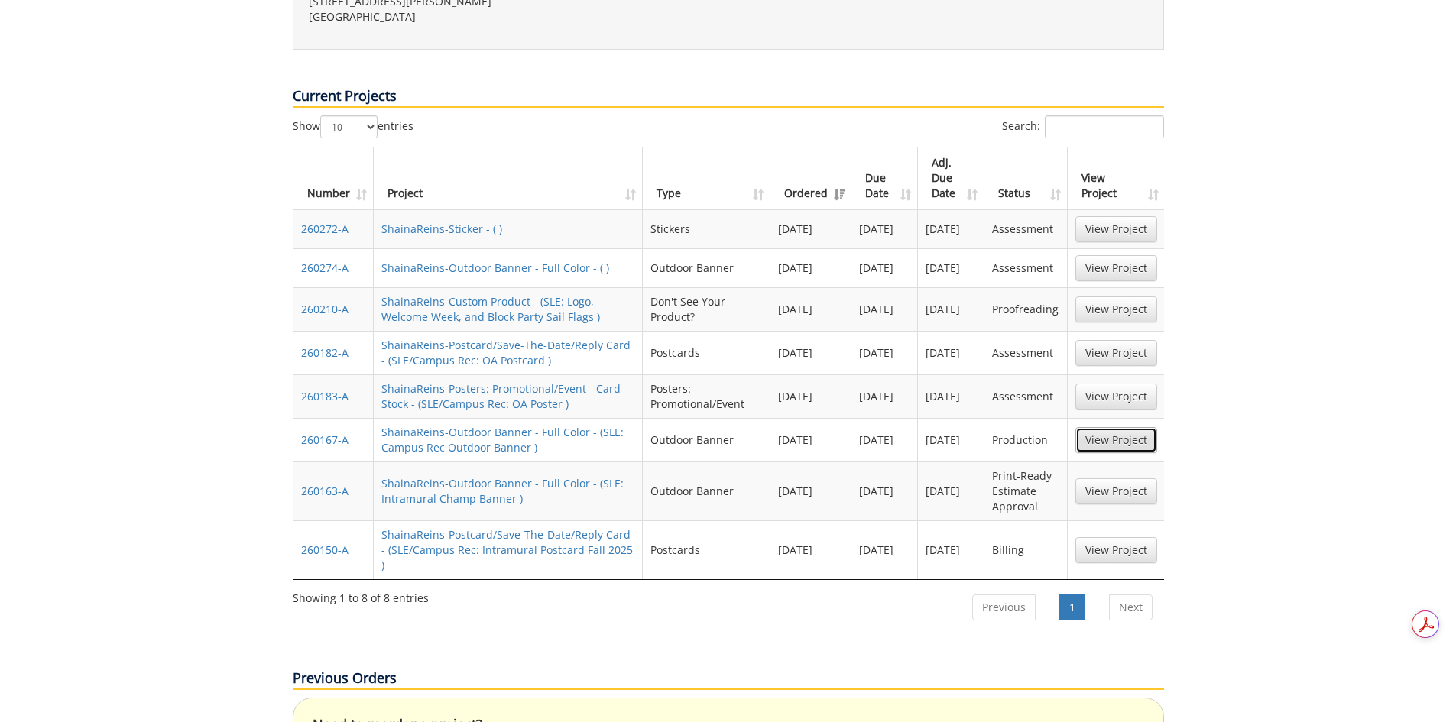
click at [1103, 427] on link "View Project" at bounding box center [1116, 440] width 82 height 26
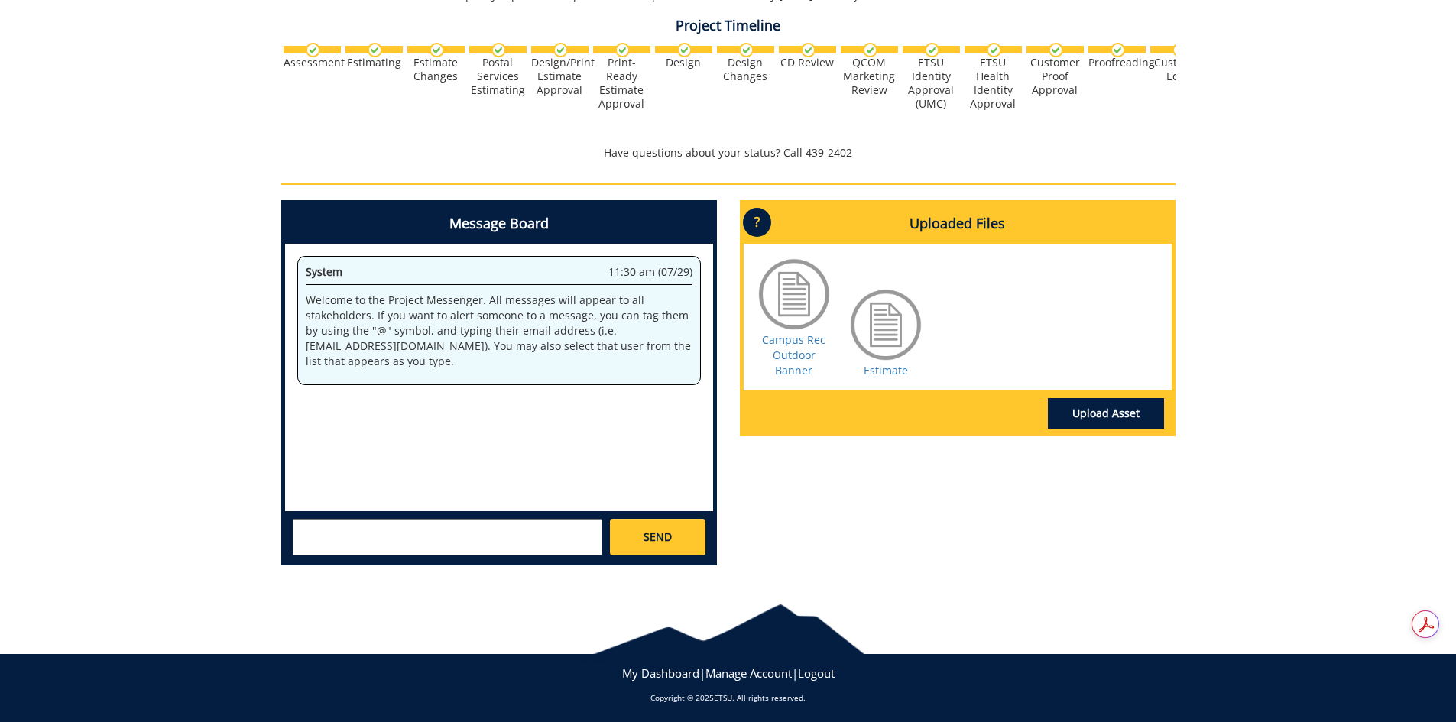
scroll to position [526, 0]
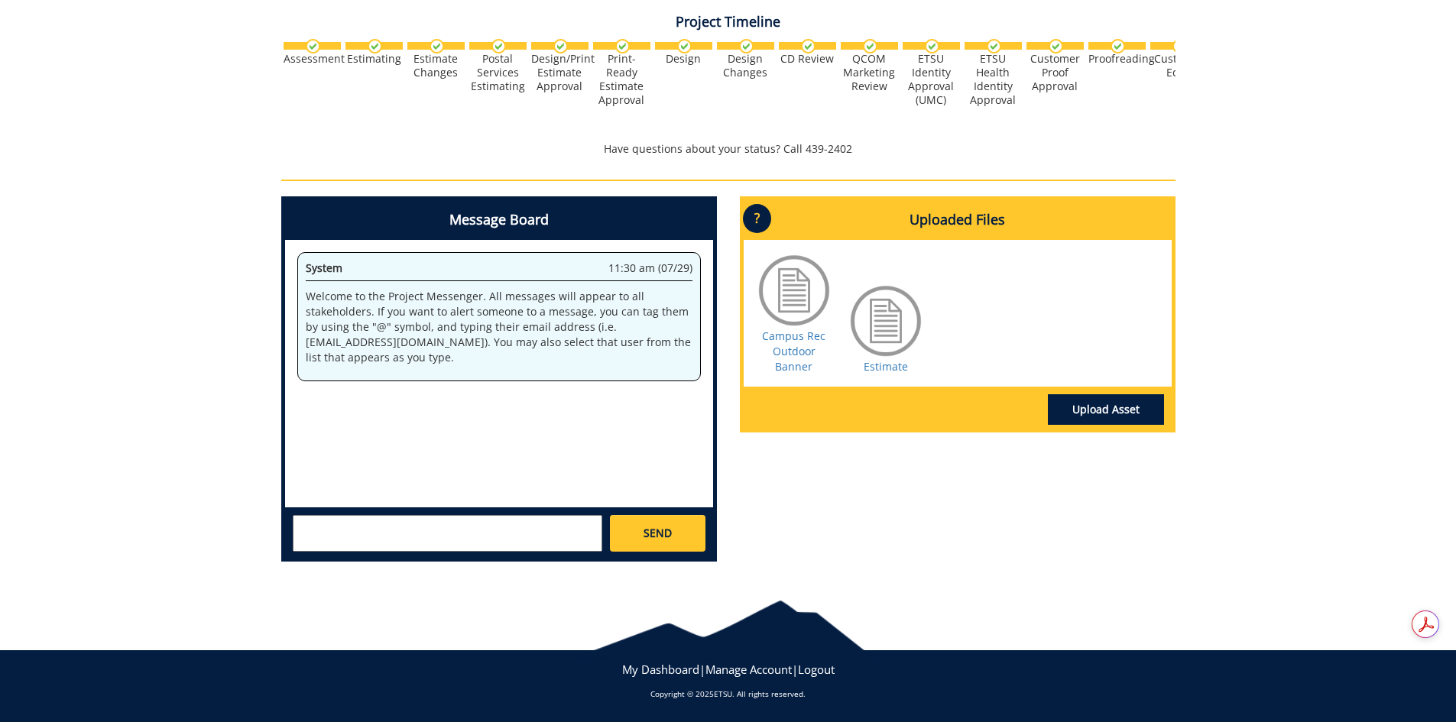
click at [432, 532] on textarea at bounding box center [447, 533] width 309 height 37
type textarea "I"
click at [428, 536] on textarea "Hello! Is there an anticipated delivery date for this banner?" at bounding box center [447, 533] width 309 height 37
click at [450, 541] on textarea "Hello! Is there an anticipated delivery date for this banner?" at bounding box center [447, 533] width 309 height 37
click at [545, 540] on textarea "Hello! Is there an anticipated delivery date for this banner?" at bounding box center [447, 533] width 309 height 37
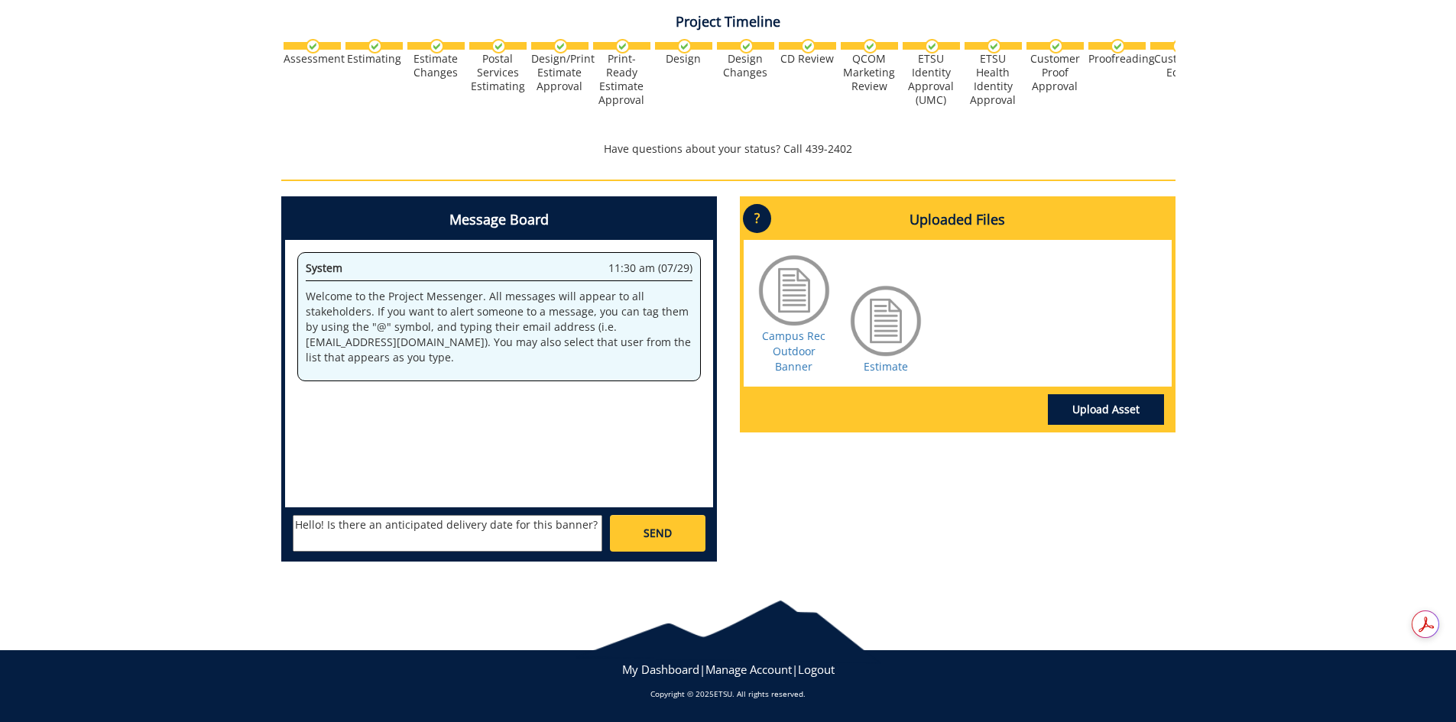
type textarea "Hello! Is there an anticipated delivery date for this banner?"
click at [643, 534] on span "SEND" at bounding box center [657, 533] width 28 height 15
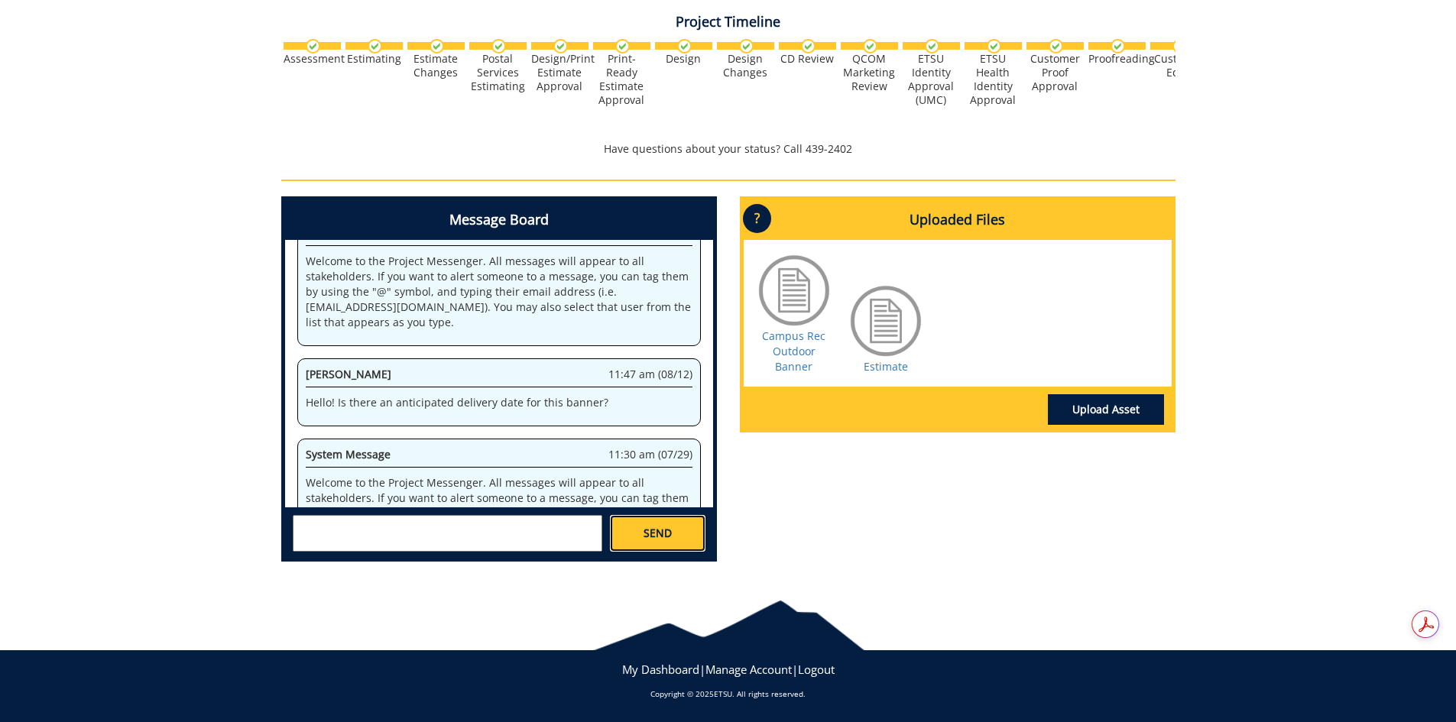
scroll to position [0, 0]
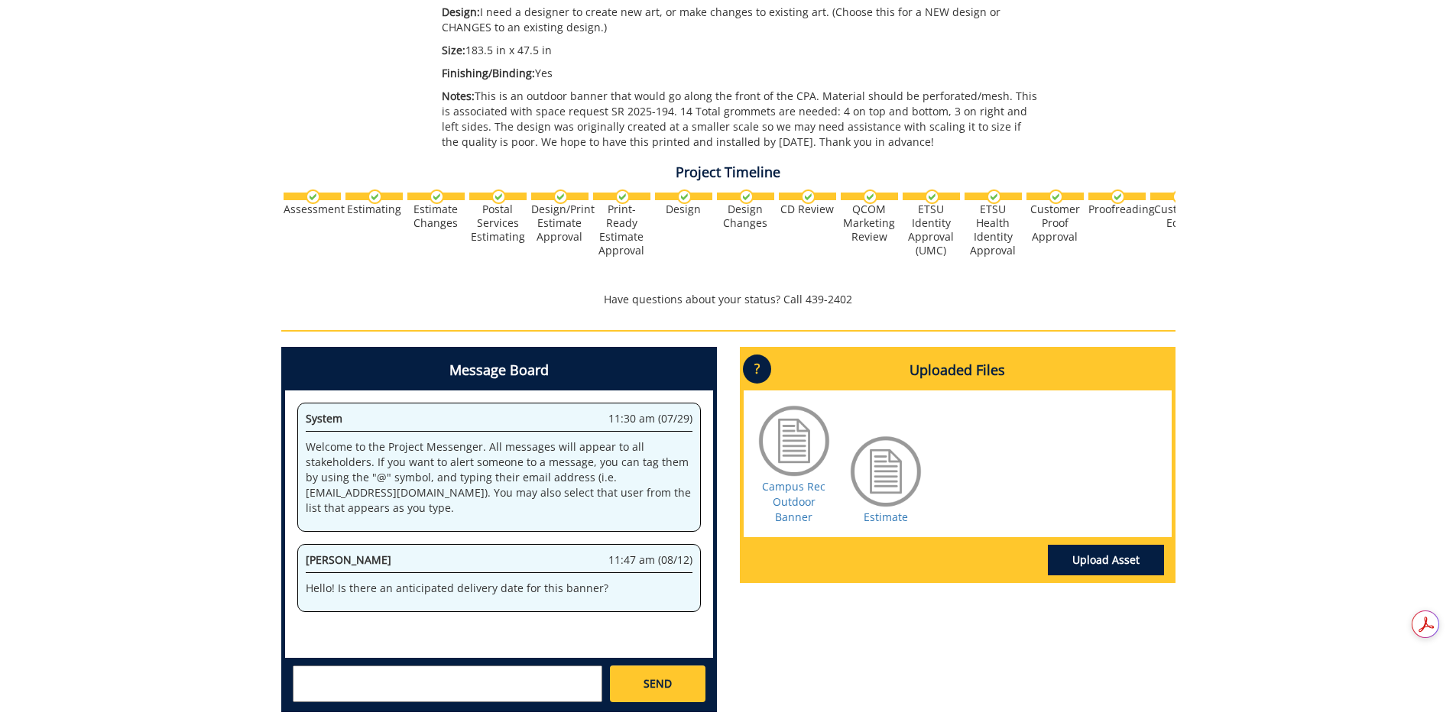
scroll to position [526, 0]
